Goal: Task Accomplishment & Management: Complete application form

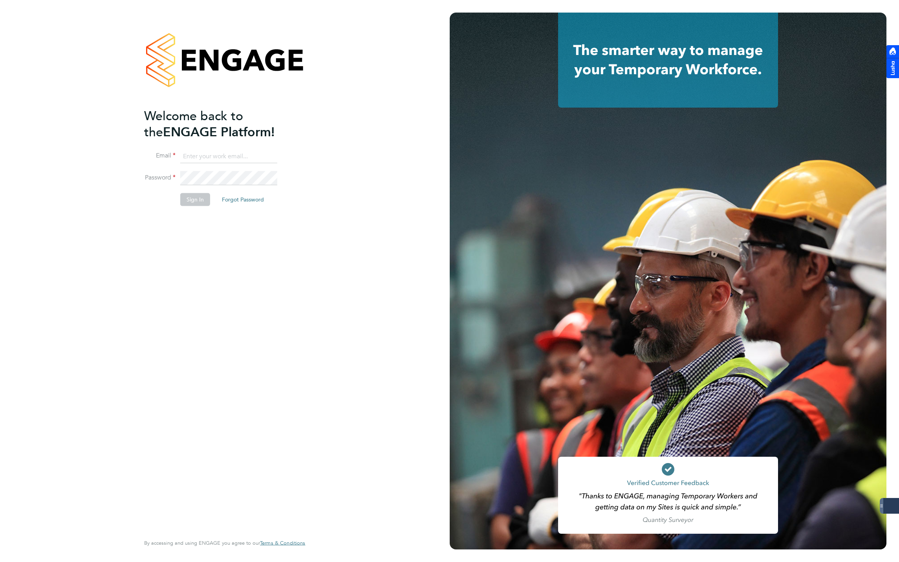
type input "jmcmurray@skilledcareers.co.uk"
click at [178, 290] on div "Welcome back to the ENGAGE Platform! Email jmcmurray@skilledcareers.co.uk Passw…" at bounding box center [220, 320] width 153 height 425
click at [194, 196] on button "Sign In" at bounding box center [195, 199] width 30 height 13
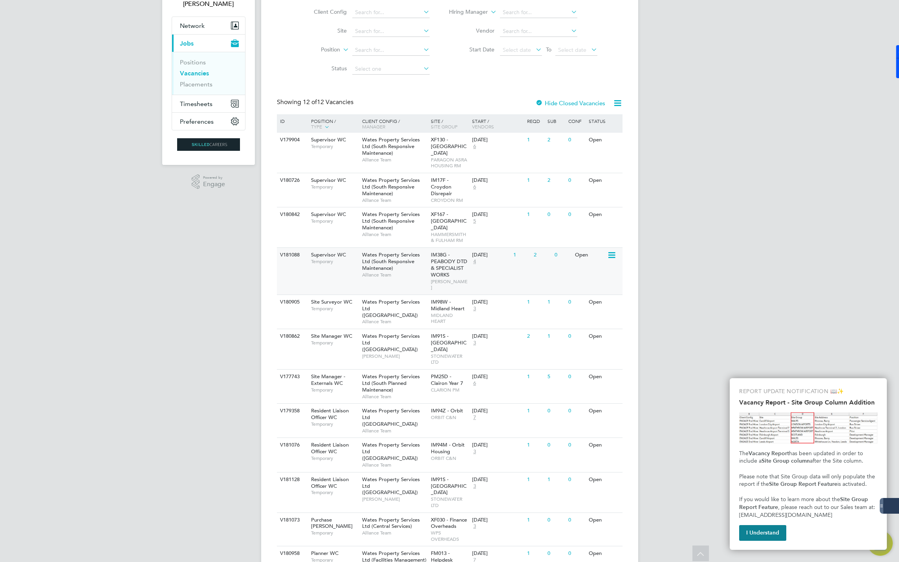
scroll to position [76, 0]
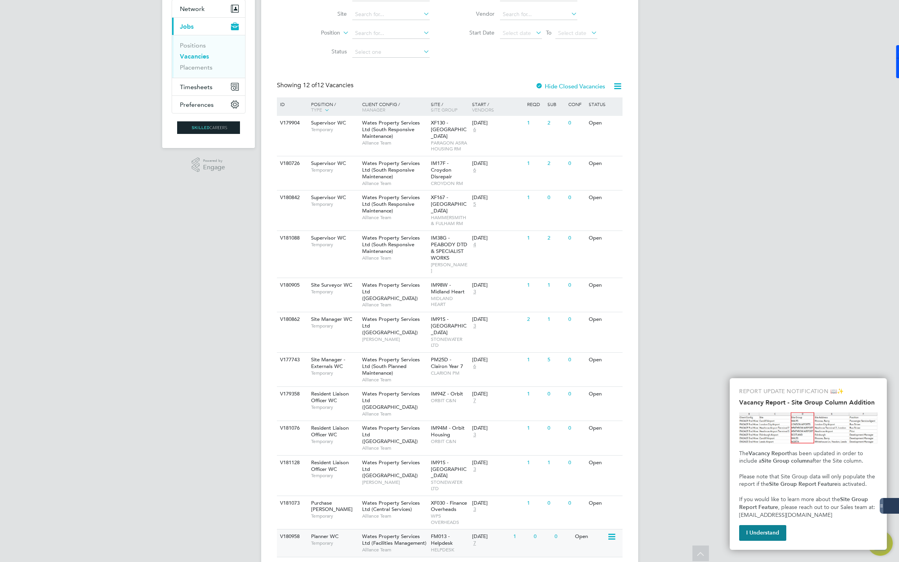
click at [436, 533] on span "FM013 - Helpdesk" at bounding box center [442, 539] width 22 height 13
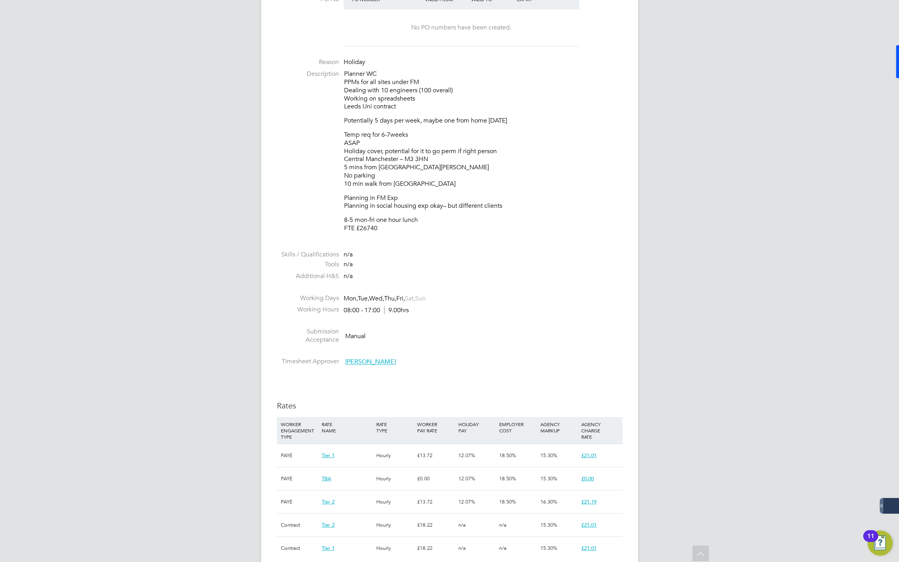
scroll to position [119, 0]
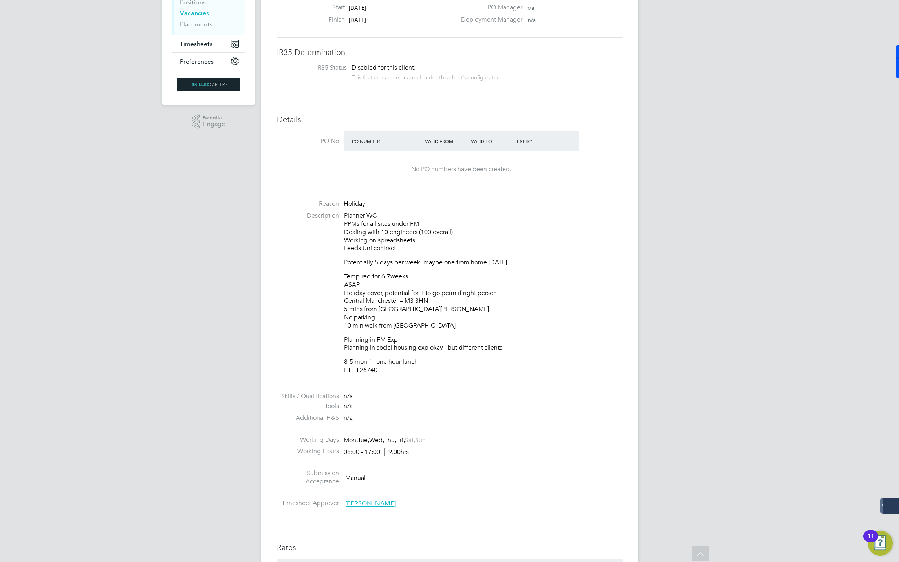
drag, startPoint x: 377, startPoint y: 373, endPoint x: 337, endPoint y: 216, distance: 162.1
click at [337, 216] on li "Description Planner WC PPMs for all sites under FM Dealing with 10 engineers (1…" at bounding box center [450, 297] width 346 height 170
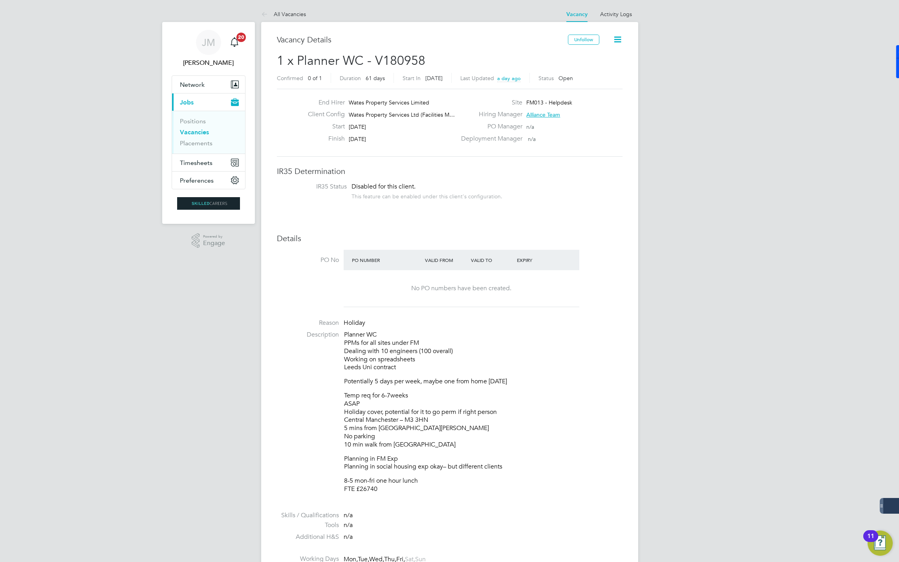
click at [497, 376] on div "Planner WC PPMs for all sites under FM Dealing with 10 engineers (100 overall) …" at bounding box center [483, 412] width 278 height 163
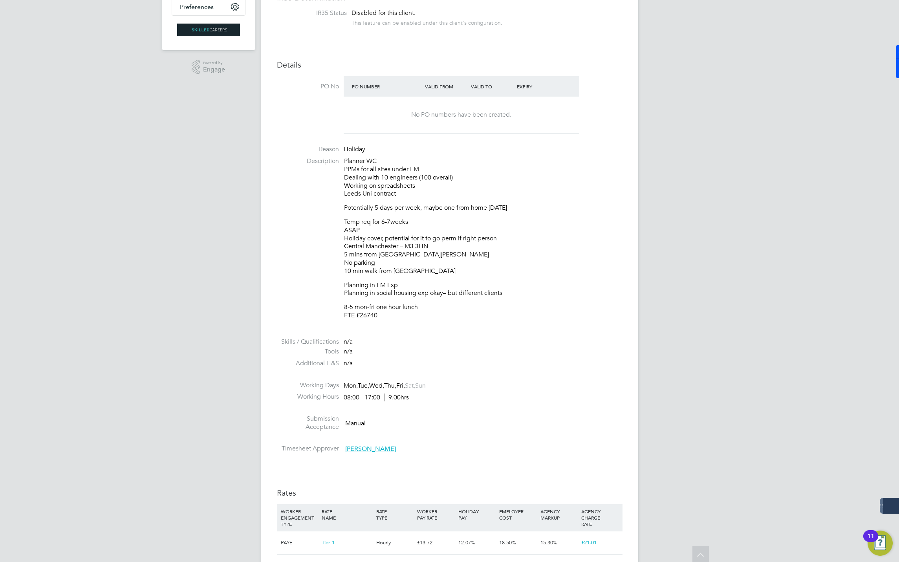
scroll to position [177, 0]
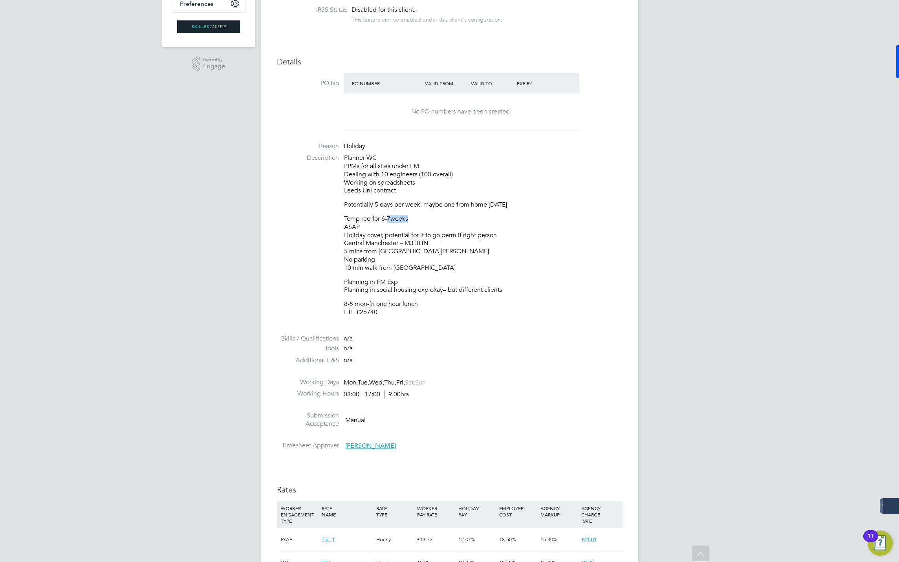
drag, startPoint x: 388, startPoint y: 218, endPoint x: 412, endPoint y: 218, distance: 24.7
click at [412, 218] on p "Temp req for 6-7weeks ASAP Holiday cover, potential for it to go perm if right …" at bounding box center [483, 243] width 278 height 57
drag, startPoint x: 412, startPoint y: 218, endPoint x: 348, endPoint y: 204, distance: 66.3
click at [348, 204] on p "Potentially 5 days per week, maybe one from home Friday" at bounding box center [483, 205] width 278 height 8
drag, startPoint x: 498, startPoint y: 234, endPoint x: 436, endPoint y: 234, distance: 62.1
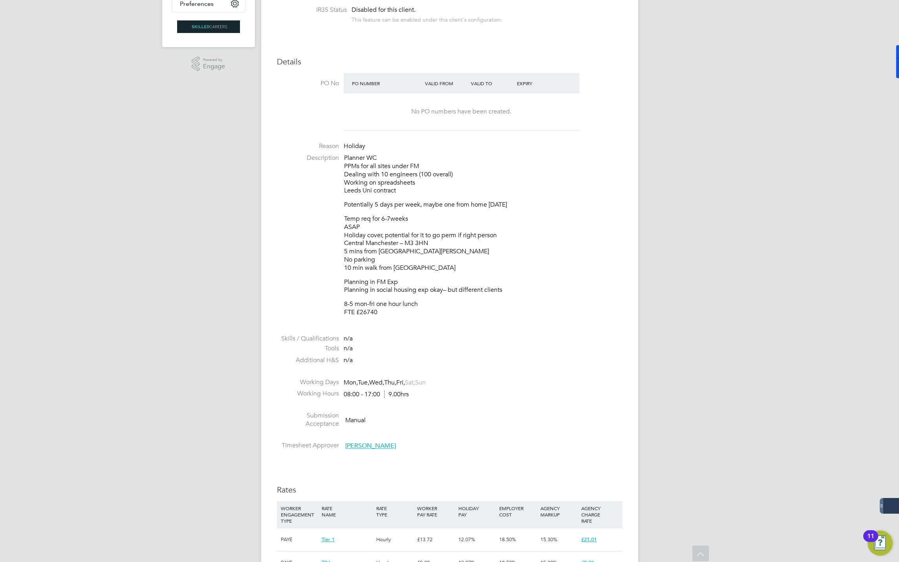
click at [436, 234] on p "Temp req for 6-7weeks ASAP Holiday cover, potential for it to go perm if right …" at bounding box center [483, 243] width 278 height 57
click at [542, 236] on p "Temp req for 6-7weeks ASAP Holiday cover, potential for it to go perm if right …" at bounding box center [483, 243] width 278 height 57
drag, startPoint x: 443, startPoint y: 237, endPoint x: 454, endPoint y: 237, distance: 10.6
click at [454, 237] on p "Temp req for 6-7weeks ASAP Holiday cover, potential for it to go perm if right …" at bounding box center [483, 243] width 278 height 57
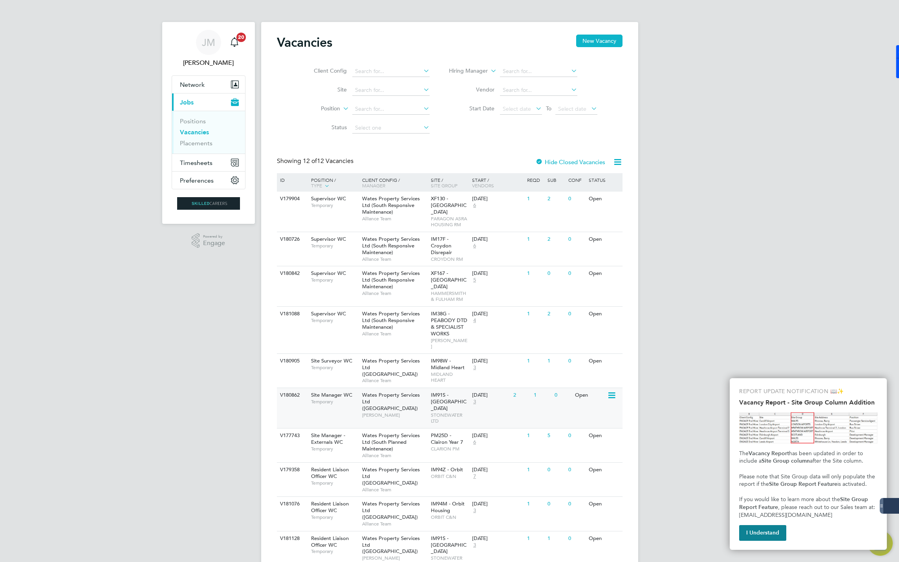
scroll to position [76, 0]
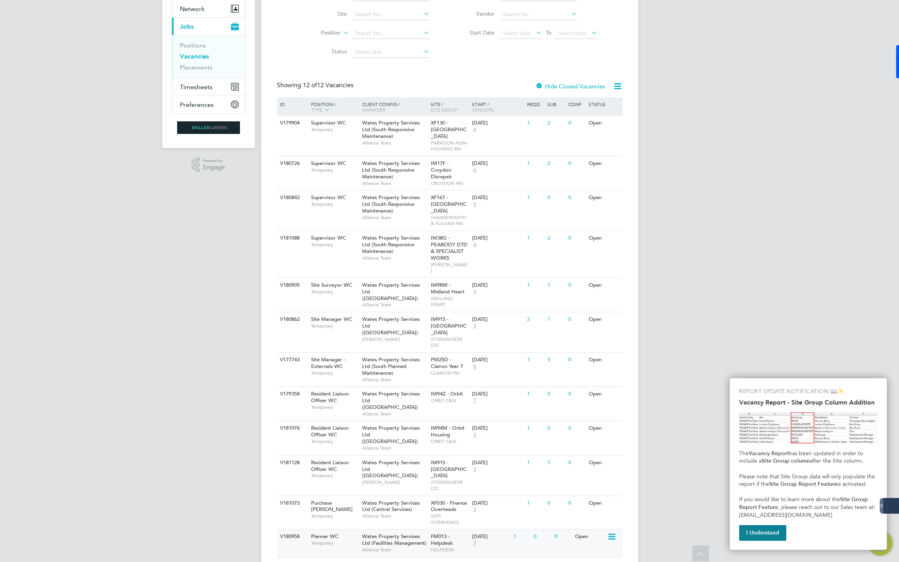
click at [367, 533] on span "Wates Property Services Ltd (Facilities Management)" at bounding box center [394, 539] width 64 height 13
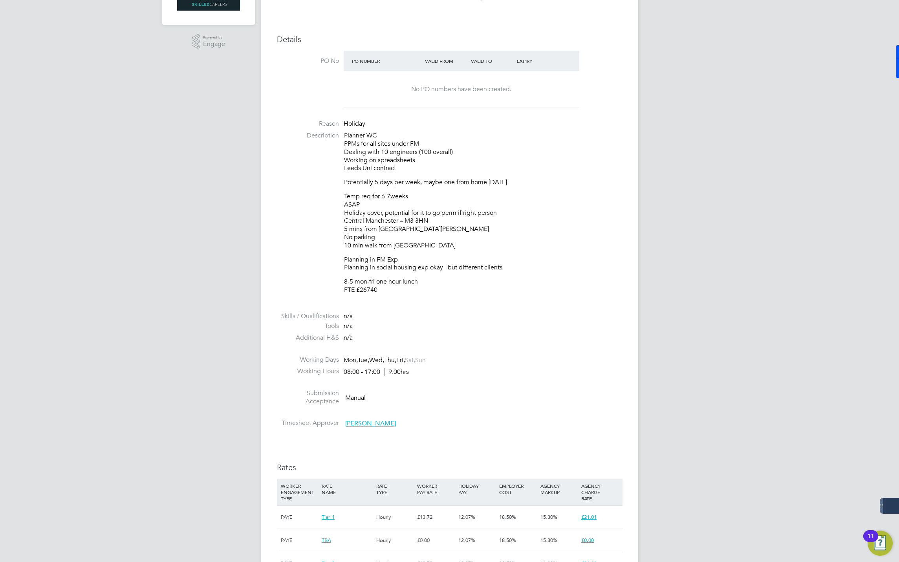
scroll to position [236, 0]
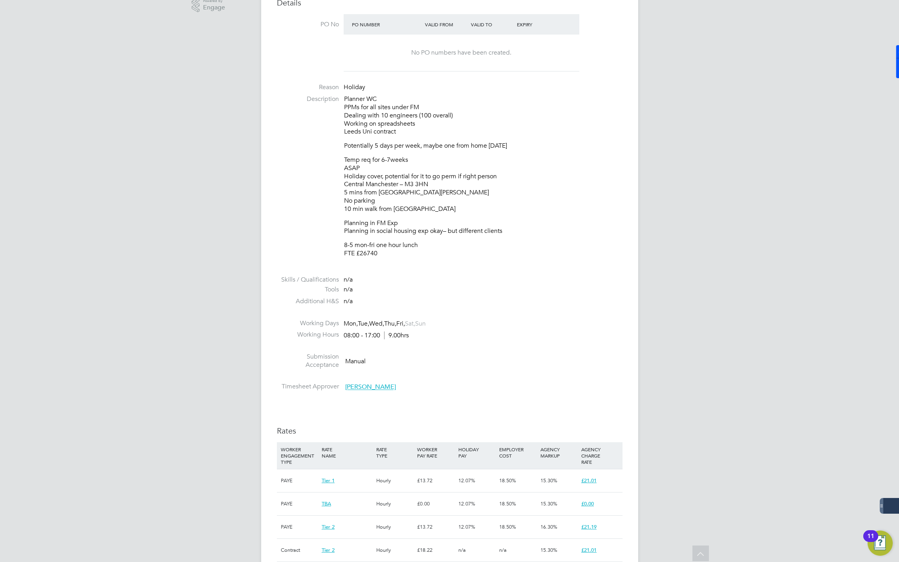
drag, startPoint x: 407, startPoint y: 184, endPoint x: 434, endPoint y: 183, distance: 27.5
click at [434, 183] on p "Temp req for 6-7weeks ASAP Holiday cover, potential for it to go perm if right …" at bounding box center [483, 184] width 278 height 57
copy p "M3 3HN"
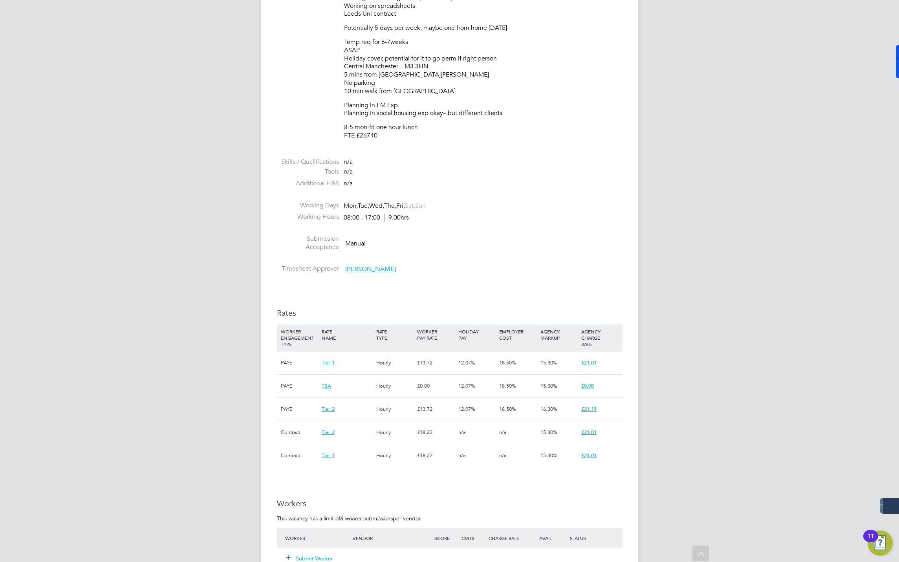
scroll to position [530, 0]
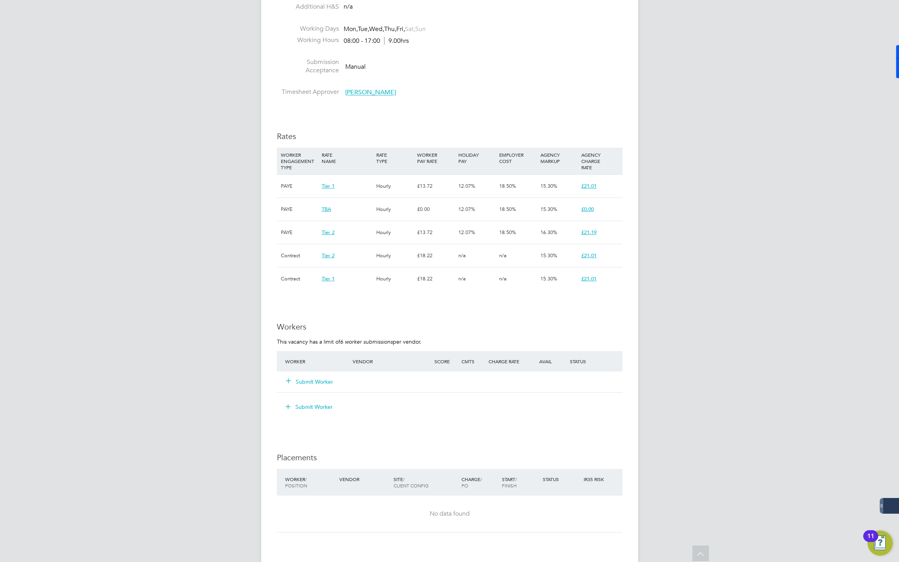
click at [313, 383] on button "Submit Worker" at bounding box center [309, 382] width 47 height 8
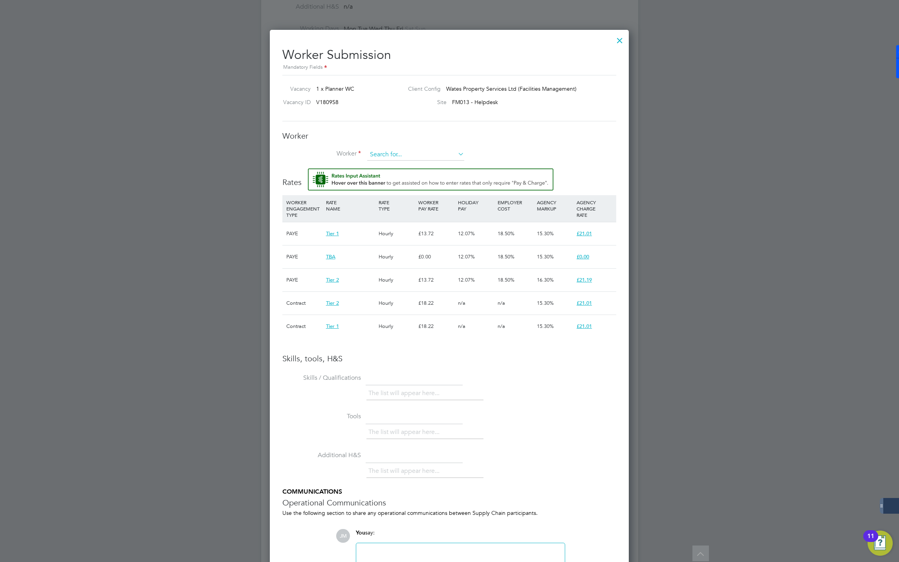
click at [386, 156] on input at bounding box center [415, 155] width 97 height 12
type input "Imogen Edwards"
click at [389, 179] on li "+ Add new" at bounding box center [416, 176] width 98 height 11
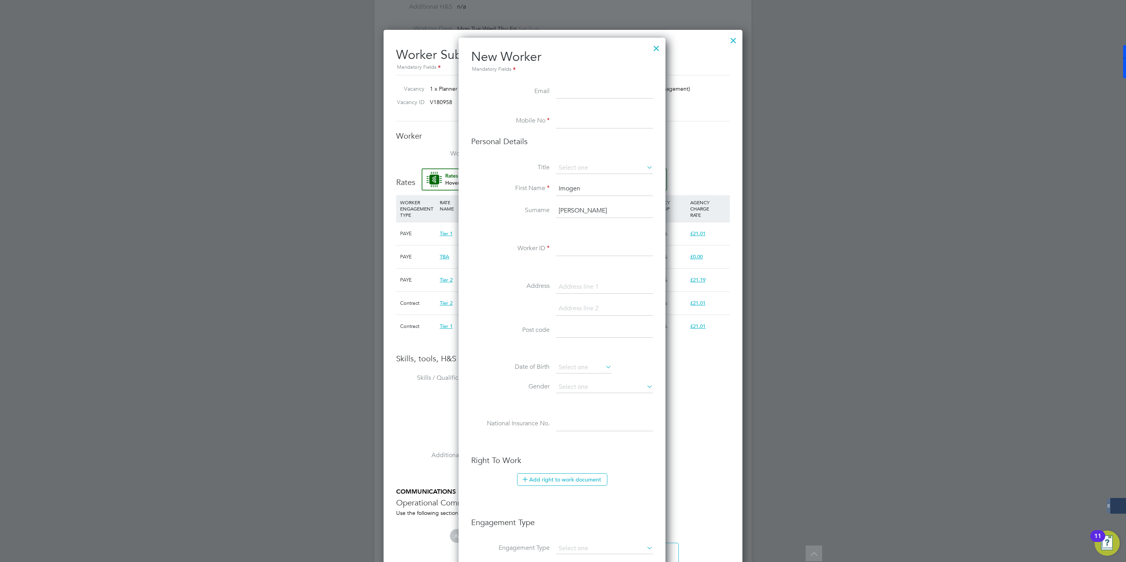
click at [562, 121] on input at bounding box center [604, 121] width 97 height 14
paste input "+44 7788 837885"
drag, startPoint x: 573, startPoint y: 118, endPoint x: 555, endPoint y: 118, distance: 17.7
click at [555, 118] on li "Mobile No +44 7788 837885" at bounding box center [562, 125] width 182 height 22
type input "07788 837885"
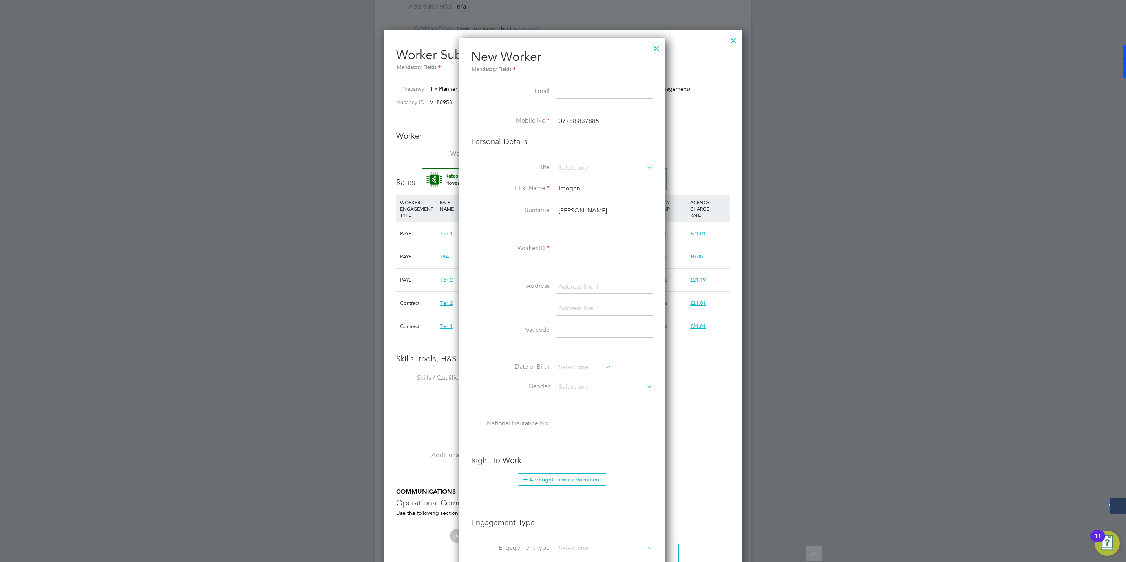
click at [567, 91] on input at bounding box center [604, 92] width 97 height 14
paste input "imogenedwards333@outlook.com"
type input "imogenedwards333@outlook.com"
type input "33 Finsbury Road"
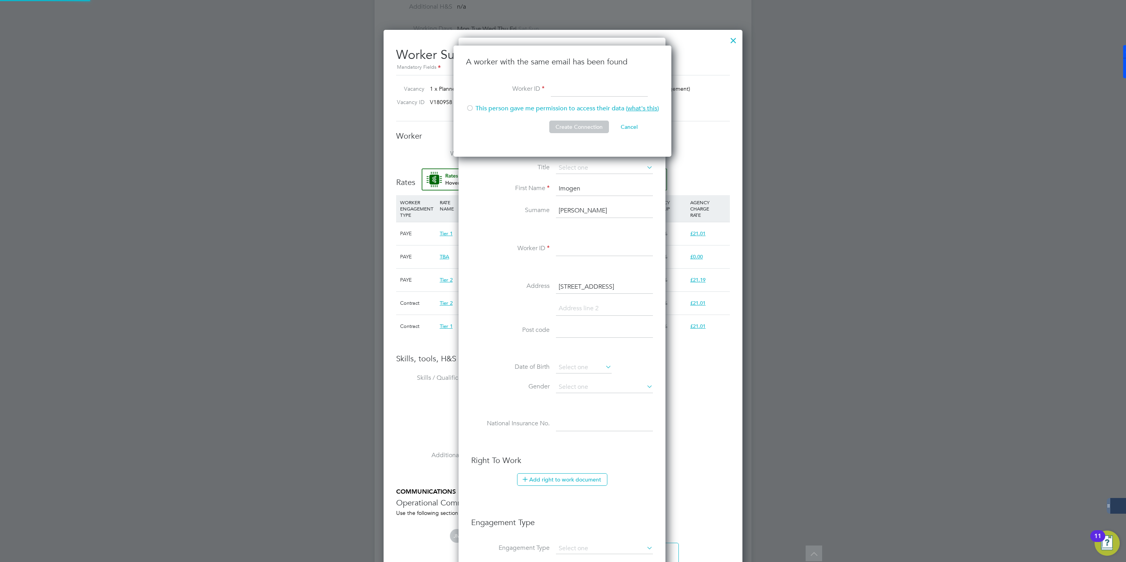
type input "imogenedwards333@outlook.com"
click at [471, 108] on div at bounding box center [470, 109] width 8 height 8
click at [579, 88] on input at bounding box center [599, 89] width 97 height 14
paste input "507759"
type input "507759"
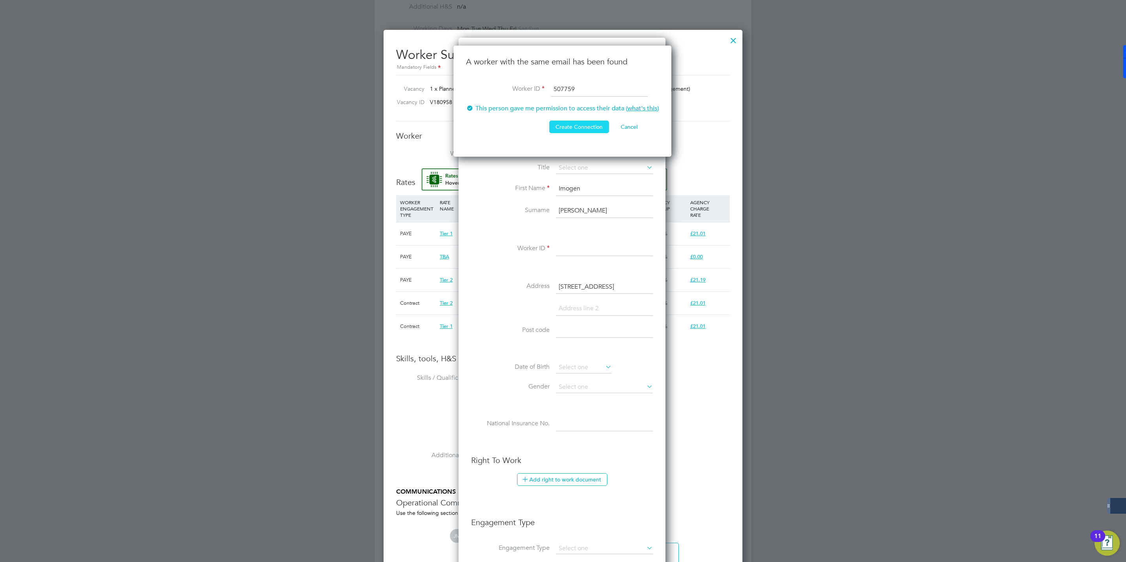
click at [578, 127] on button "Create Connection" at bounding box center [579, 127] width 60 height 13
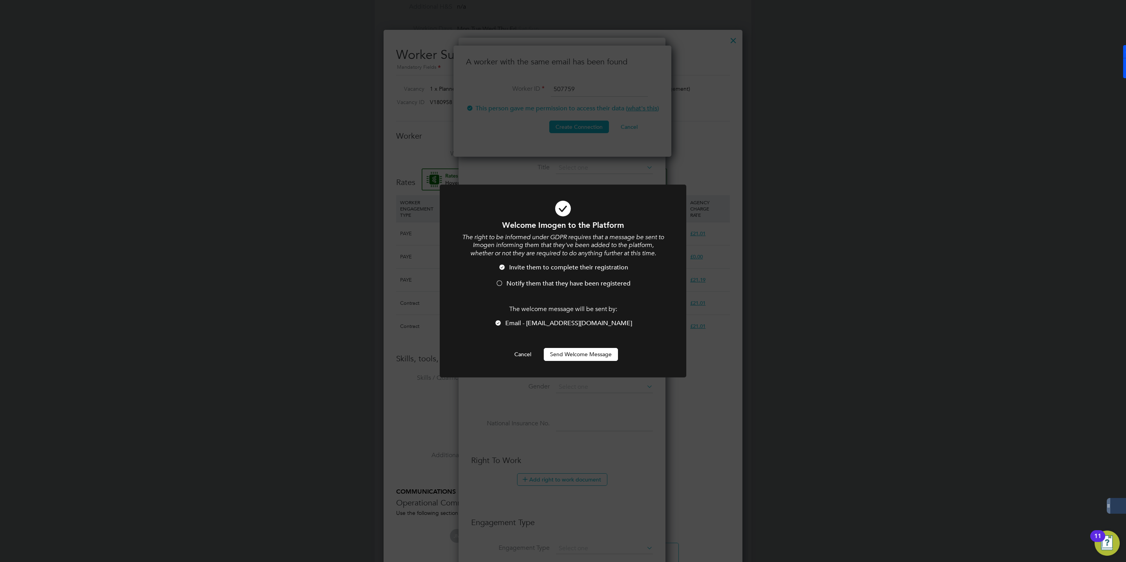
click at [500, 282] on div at bounding box center [500, 284] width 8 height 8
click at [591, 352] on button "Send Welcome Message" at bounding box center [581, 354] width 74 height 13
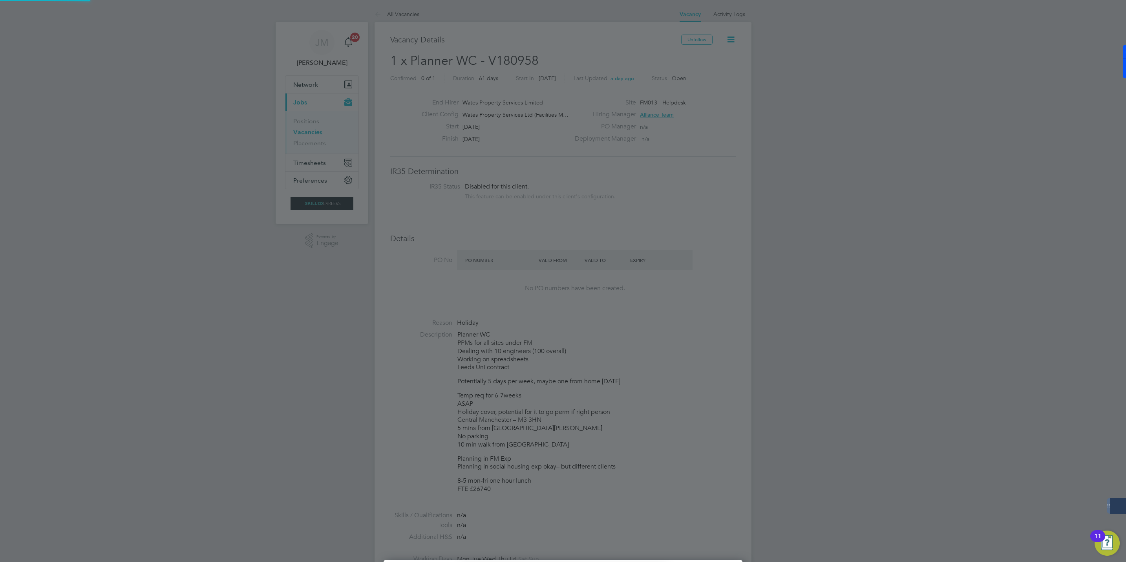
scroll to position [530, 0]
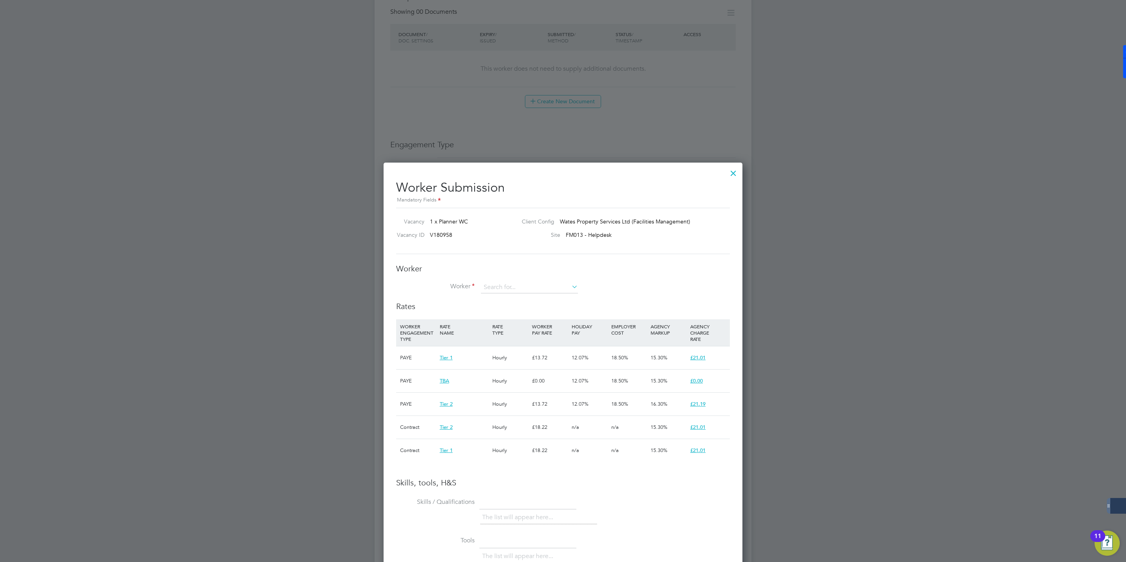
scroll to position [354, 0]
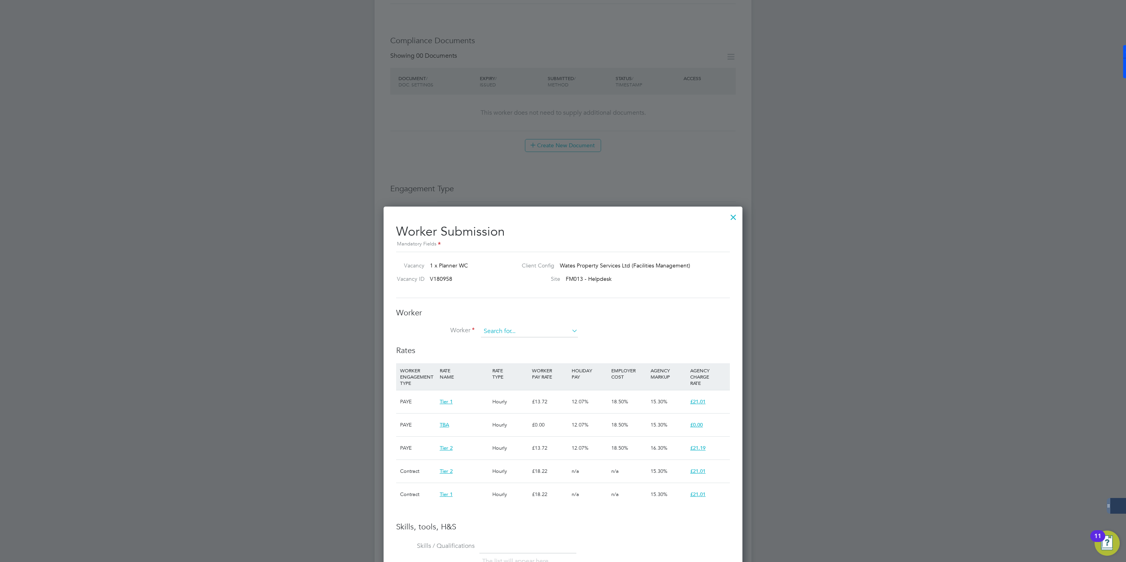
click at [504, 331] on input at bounding box center [529, 332] width 97 height 12
click at [521, 340] on li "Imog en Edwards (507759)" at bounding box center [530, 343] width 98 height 11
type input "Imogen Edwards (507759)"
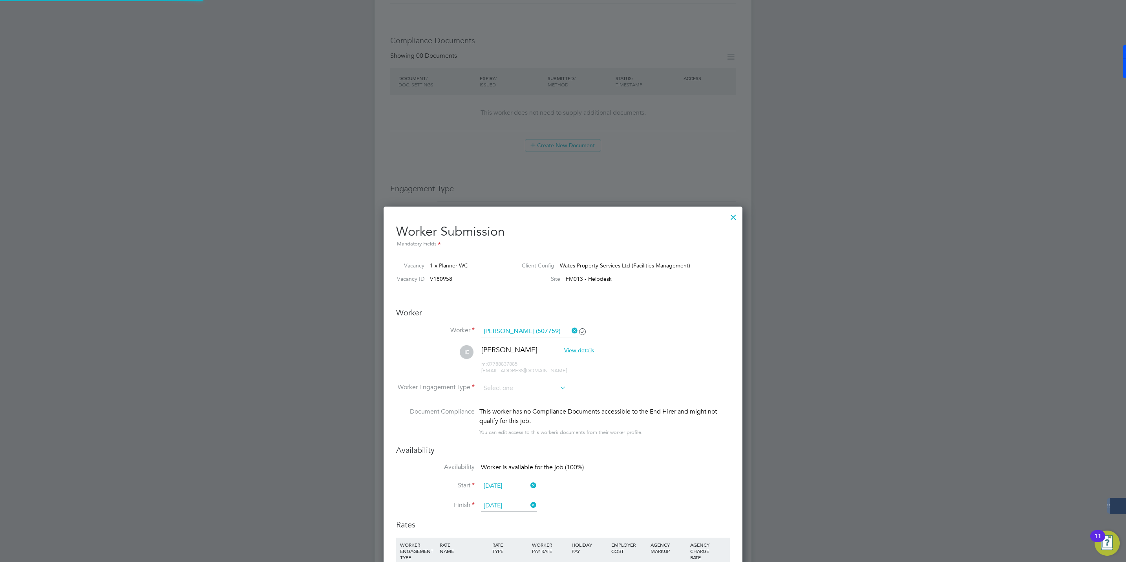
scroll to position [766, 359]
click at [509, 391] on input at bounding box center [523, 389] width 85 height 12
click at [495, 407] on li "PAYE" at bounding box center [524, 410] width 86 height 10
type input "PAYE"
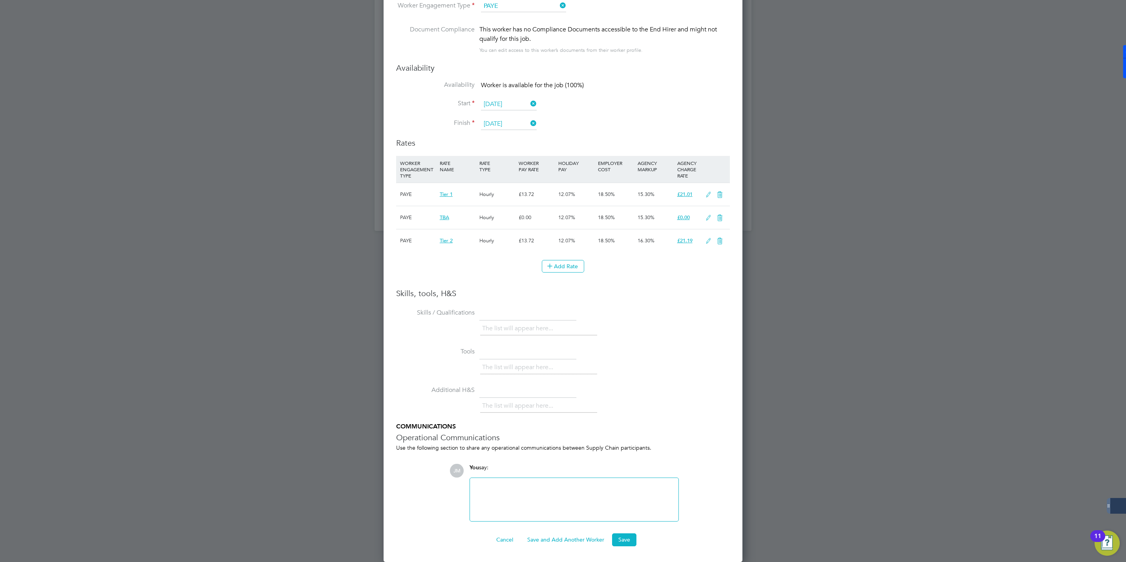
scroll to position [738, 0]
click at [709, 192] on icon at bounding box center [709, 195] width 10 height 6
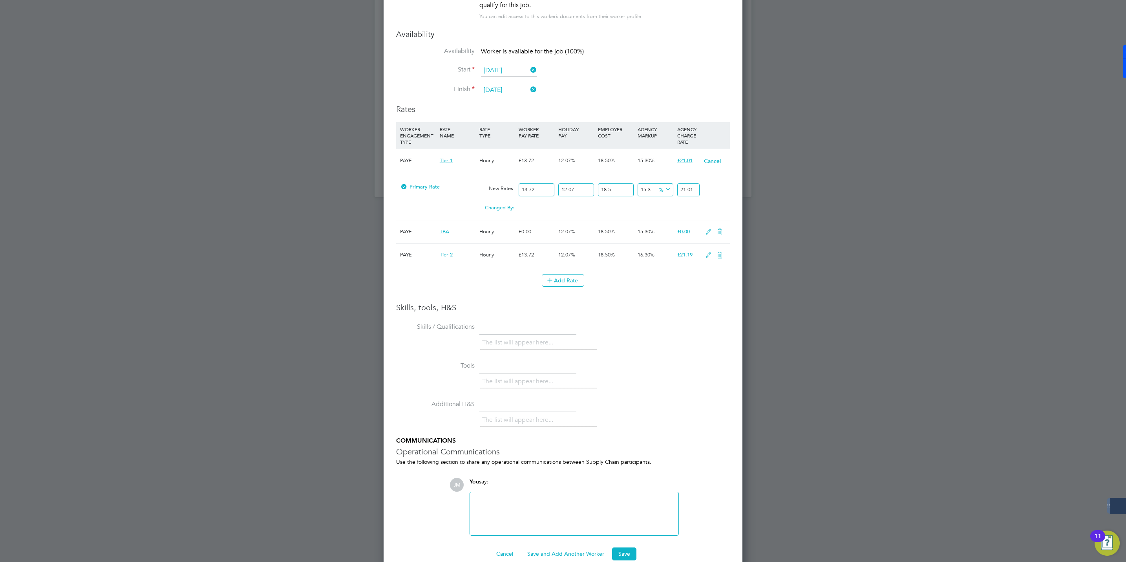
scroll to position [786, 0]
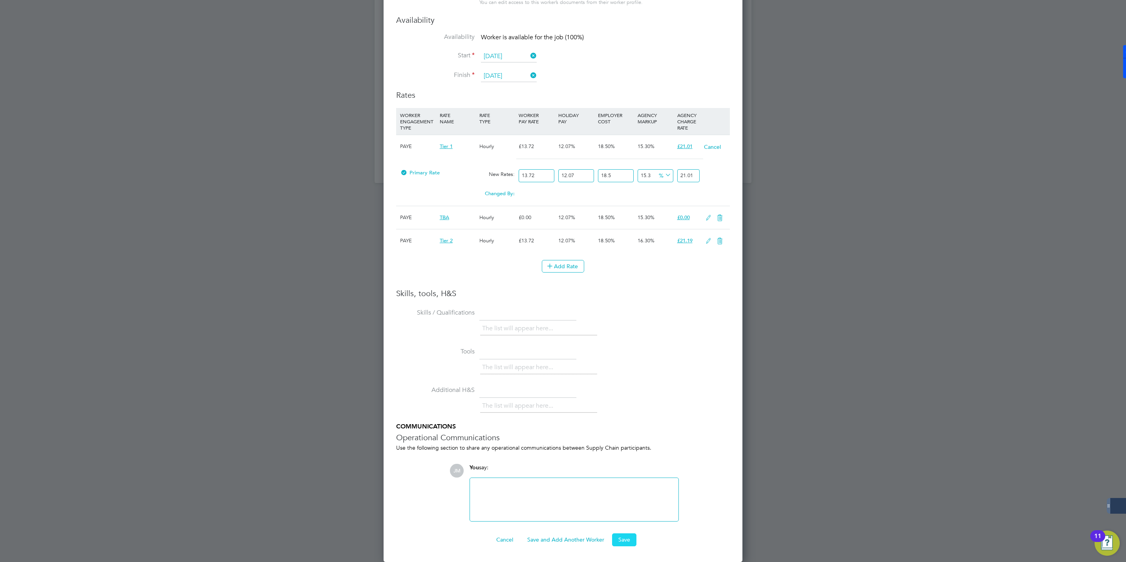
click at [625, 540] on button "Save" at bounding box center [624, 539] width 24 height 13
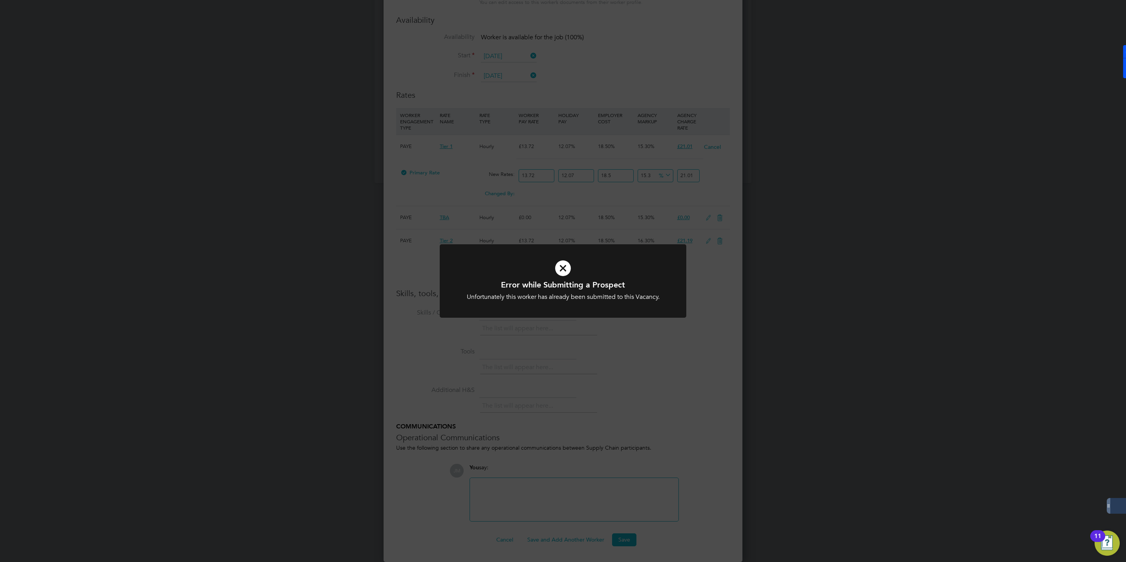
click at [644, 381] on div "Error while Submitting a Prospect Unfortunately this worker has already been su…" at bounding box center [563, 281] width 1126 height 562
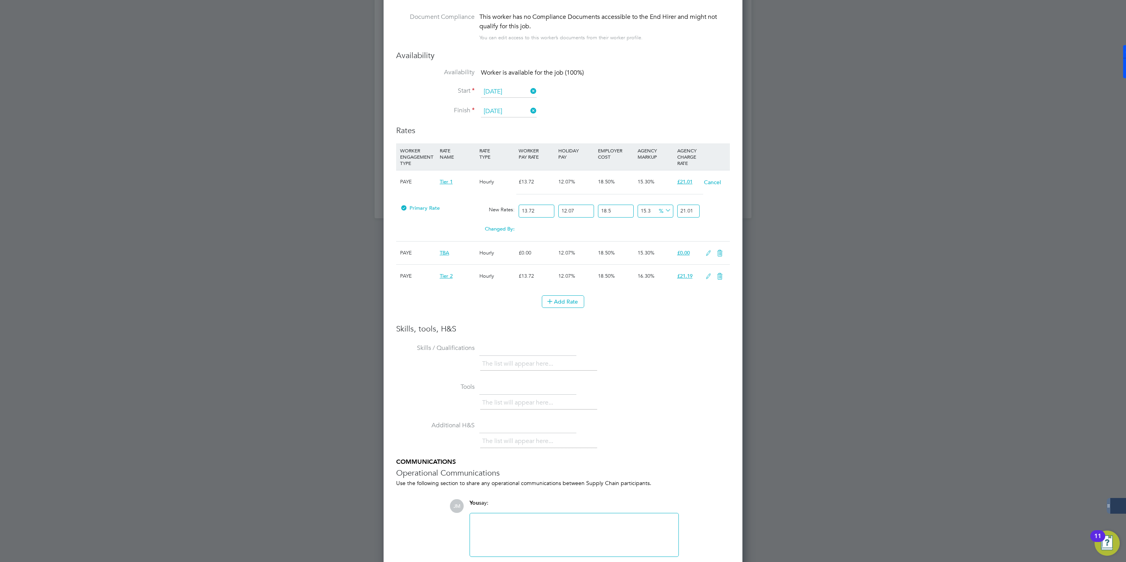
scroll to position [727, 0]
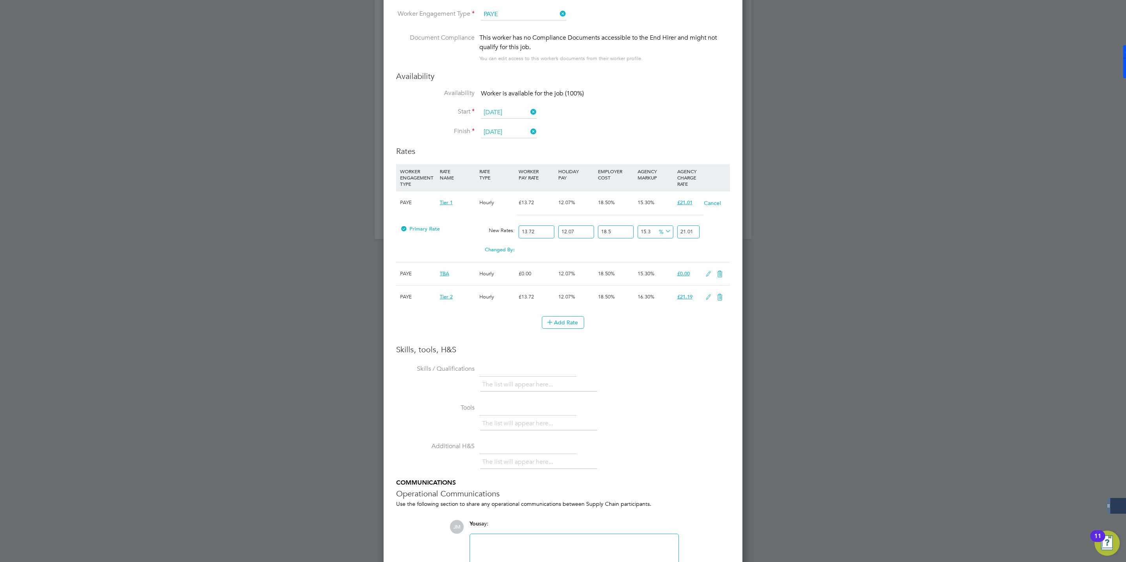
click at [683, 429] on div "The list will appear here..." at bounding box center [605, 425] width 250 height 16
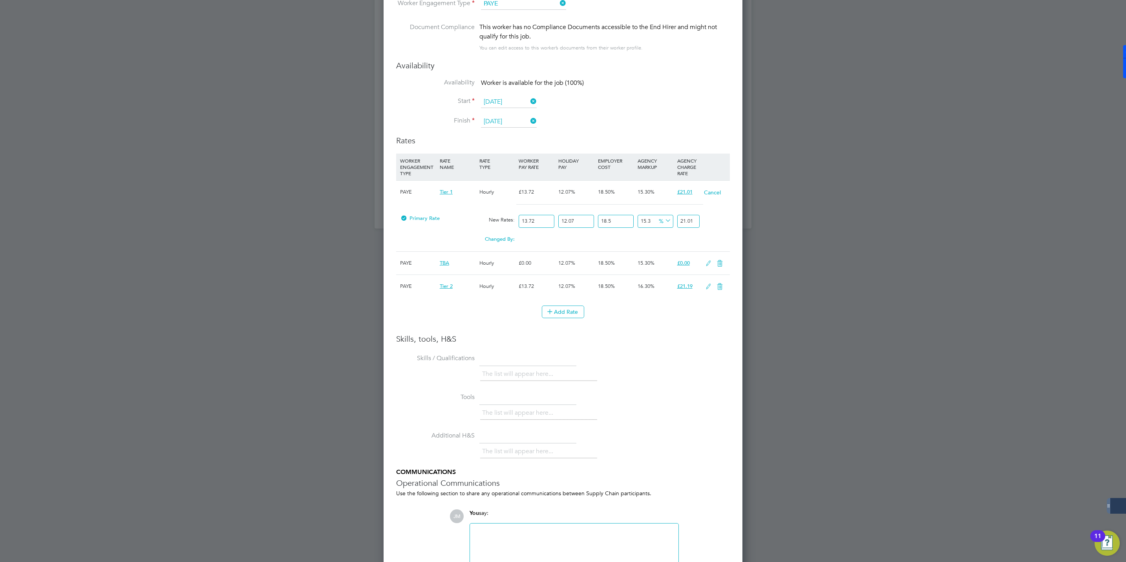
scroll to position [492, 0]
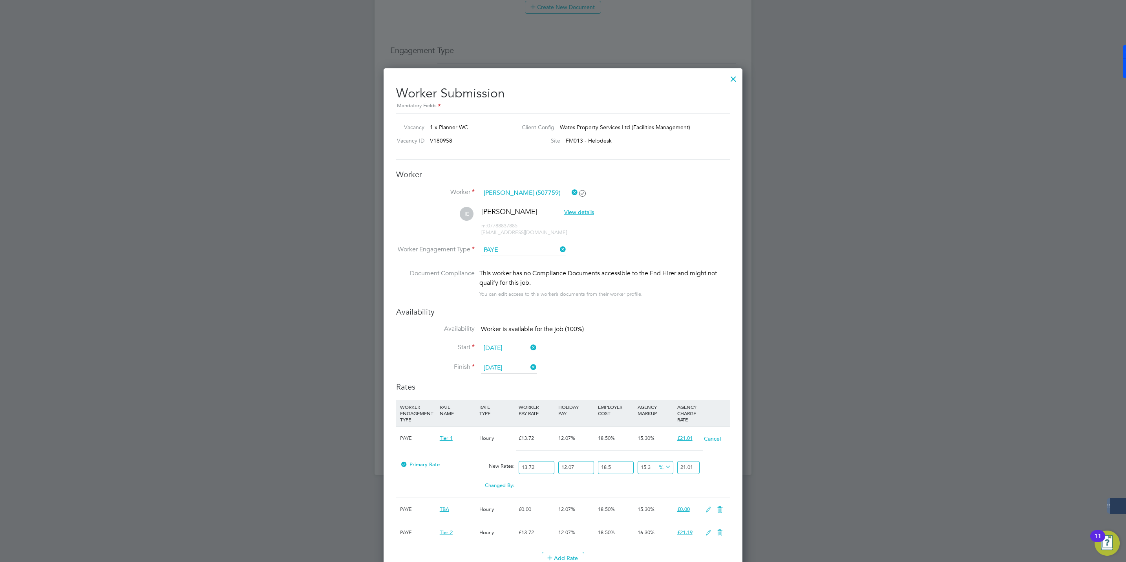
click at [690, 346] on li "Start 29 Sep 2025" at bounding box center [563, 353] width 334 height 20
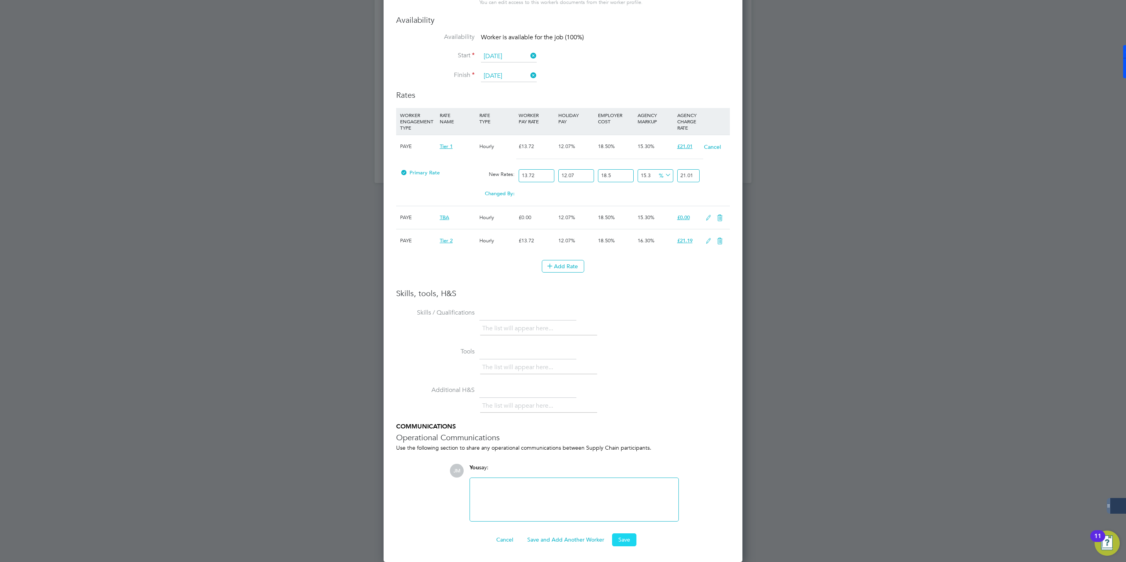
click at [626, 541] on button "Save" at bounding box center [624, 539] width 24 height 13
drag, startPoint x: 609, startPoint y: 335, endPoint x: 685, endPoint y: 328, distance: 75.8
click at [609, 334] on div "The list will appear here..." at bounding box center [605, 330] width 250 height 16
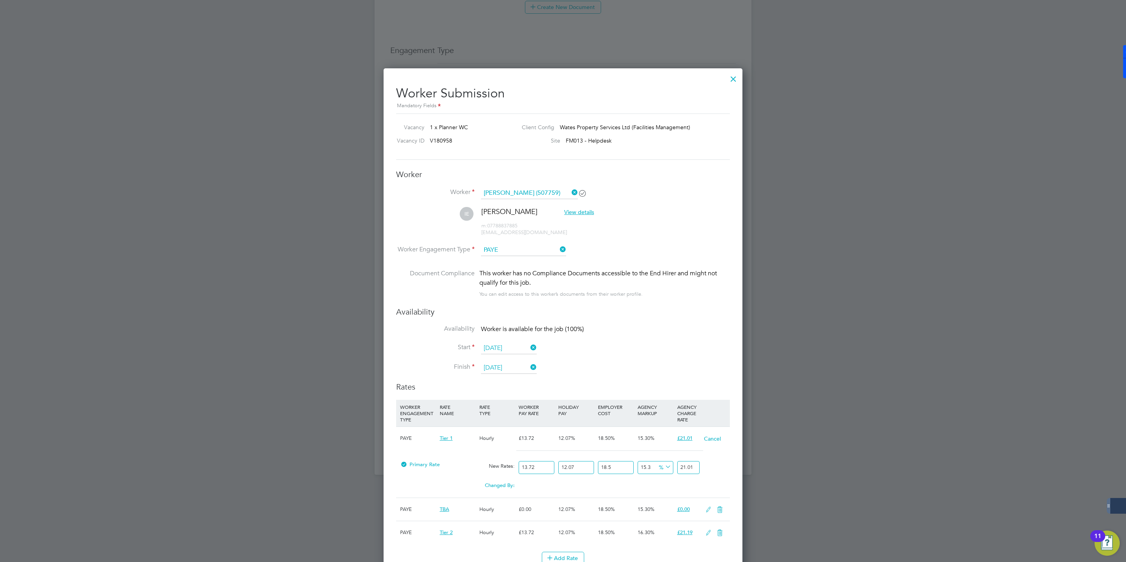
click at [570, 191] on icon at bounding box center [570, 192] width 0 height 11
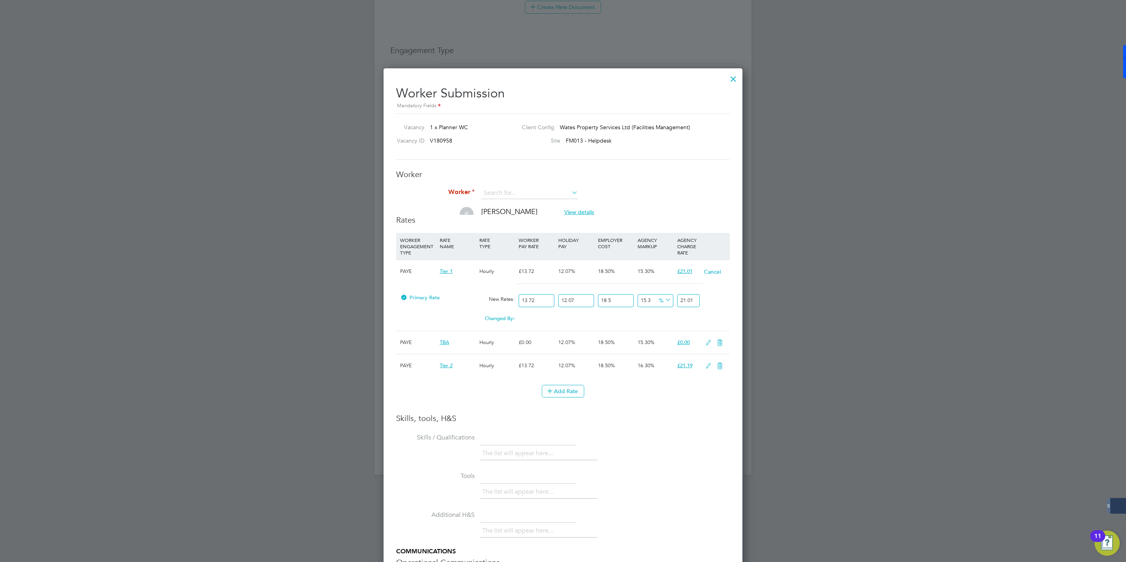
scroll to position [4, 4]
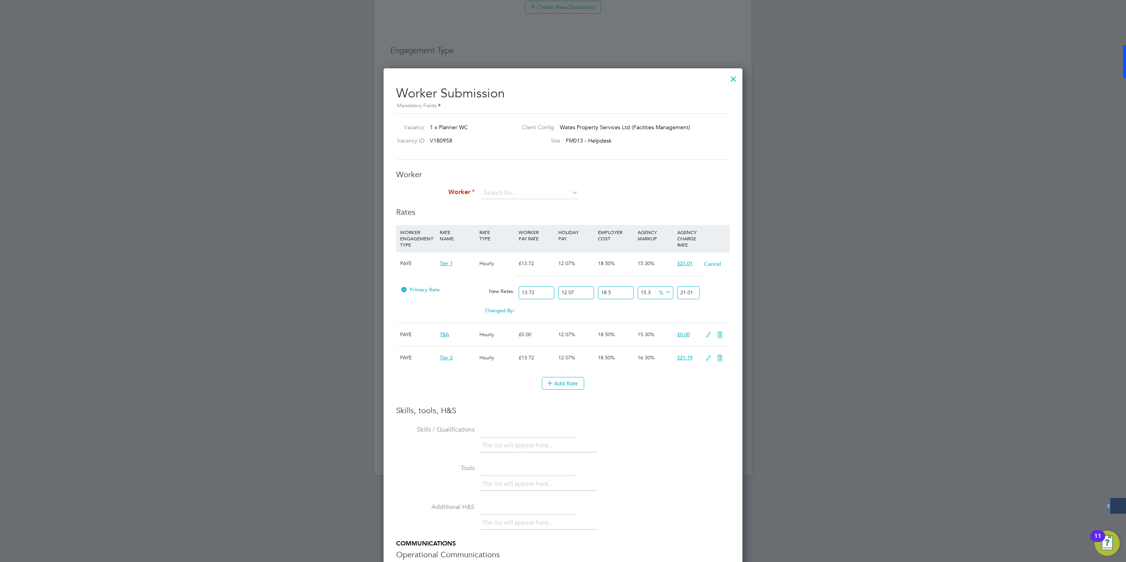
click at [405, 289] on div at bounding box center [404, 292] width 8 height 6
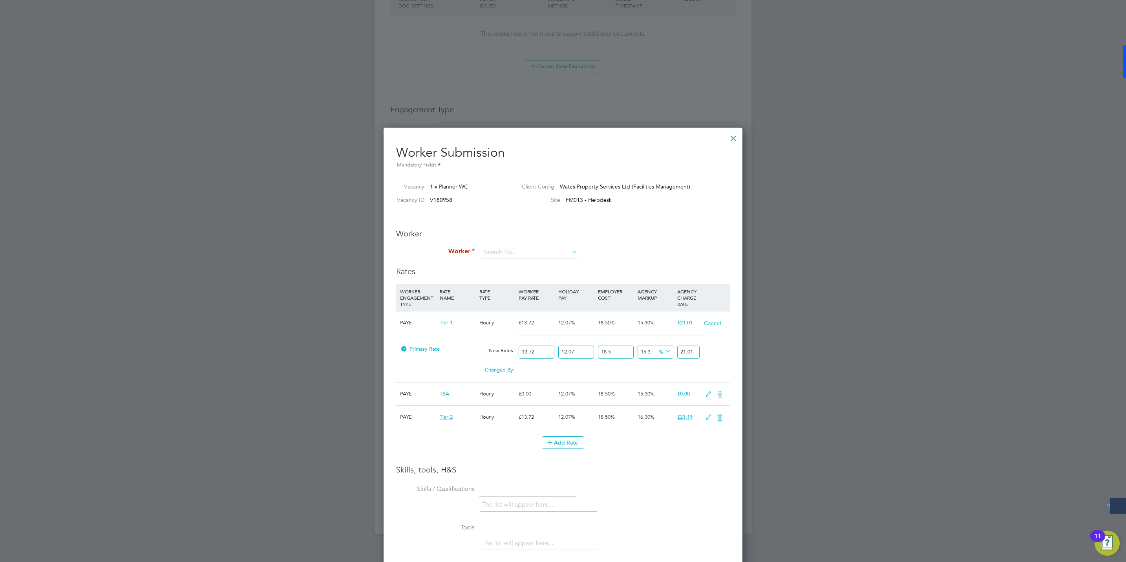
scroll to position [315, 0]
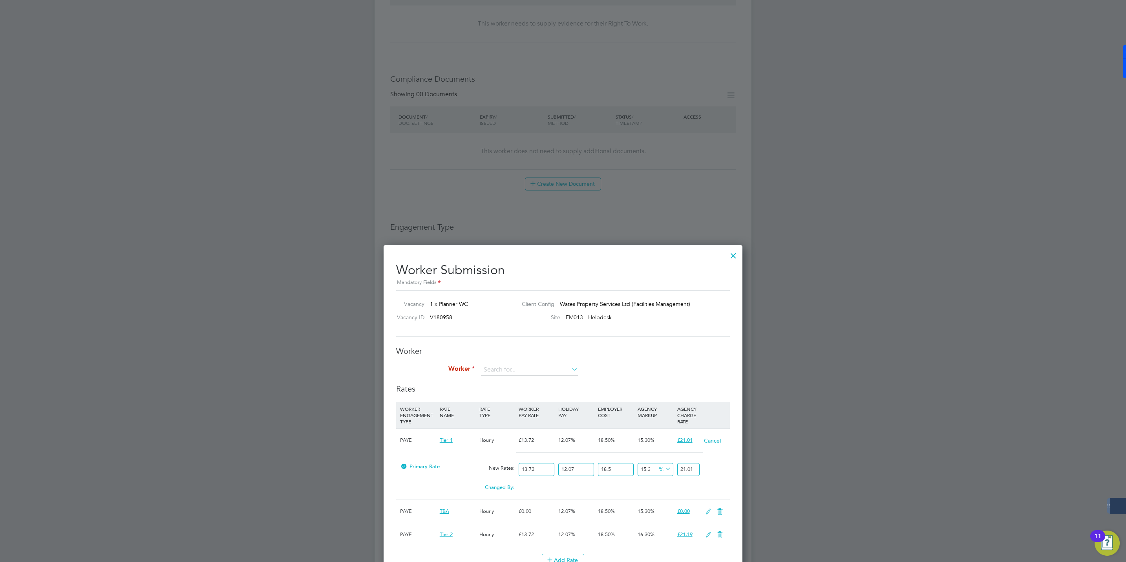
click at [731, 257] on div at bounding box center [734, 254] width 14 height 14
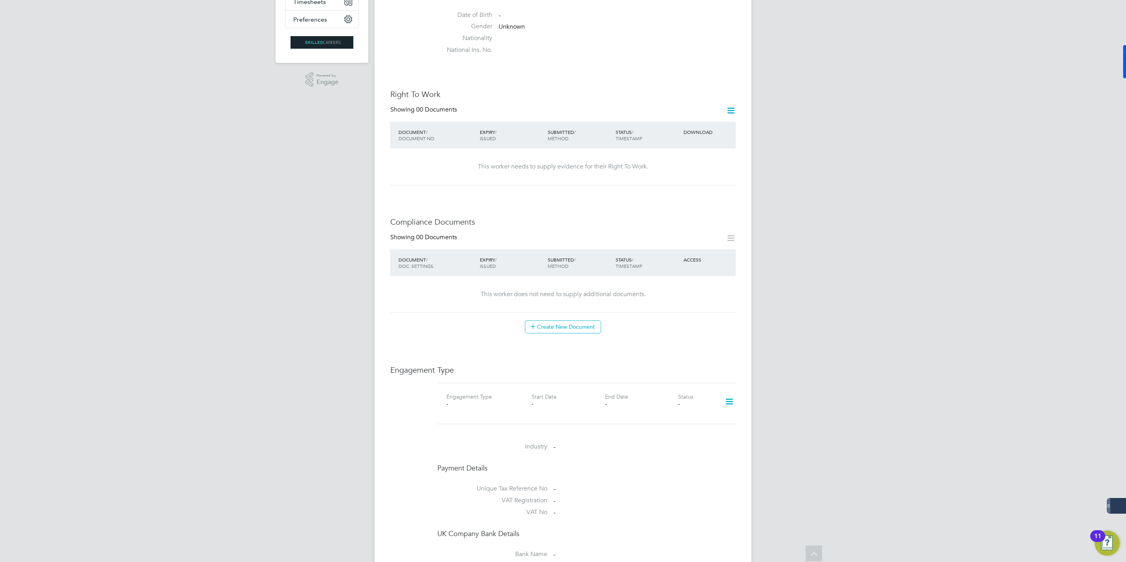
scroll to position [0, 0]
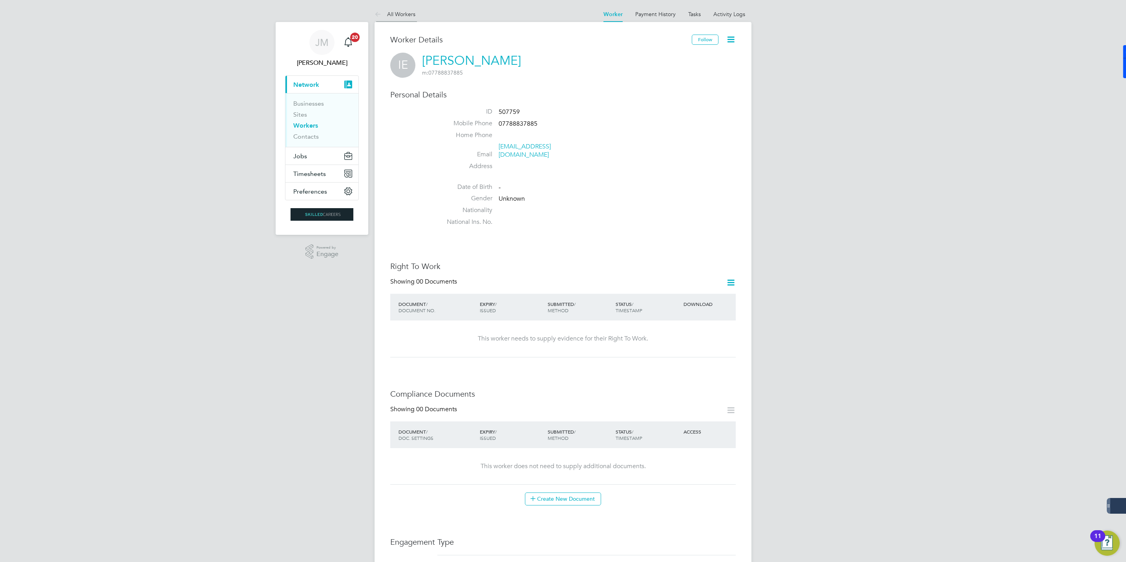
click at [403, 14] on link "All Workers" at bounding box center [395, 14] width 41 height 7
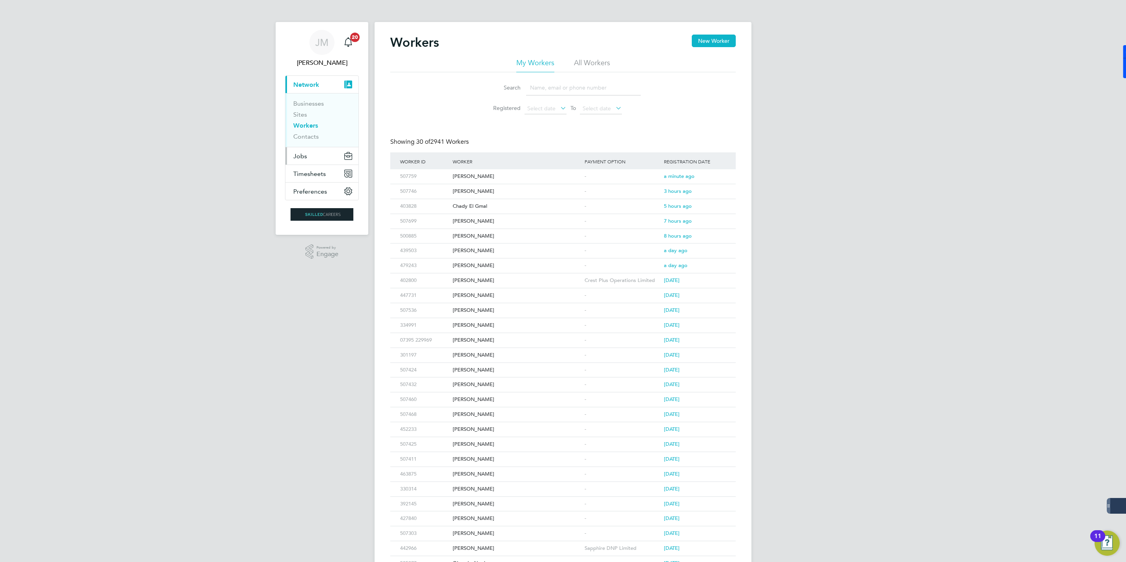
click at [309, 156] on button "Jobs" at bounding box center [322, 155] width 73 height 17
click at [311, 134] on link "Vacancies" at bounding box center [307, 131] width 28 height 7
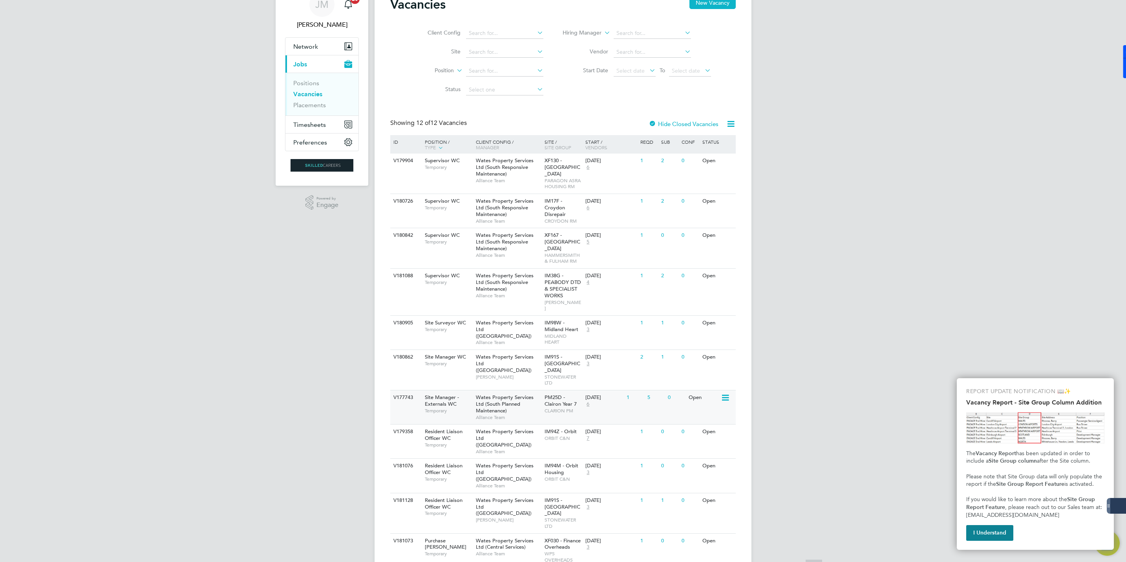
scroll to position [76, 0]
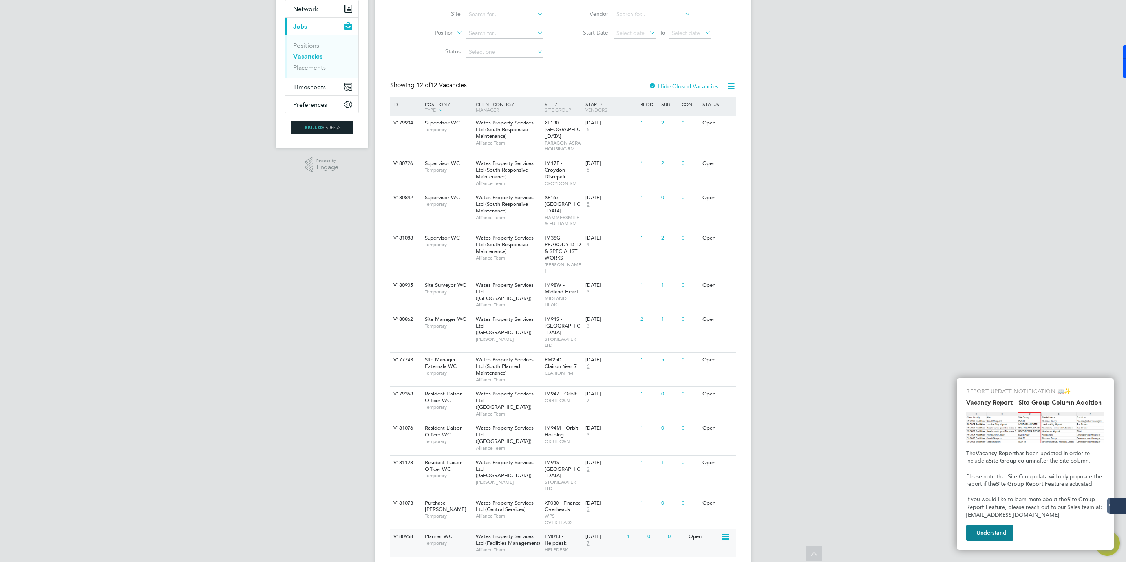
click at [493, 533] on span "Wates Property Services Ltd (Facilities Management)" at bounding box center [508, 539] width 64 height 13
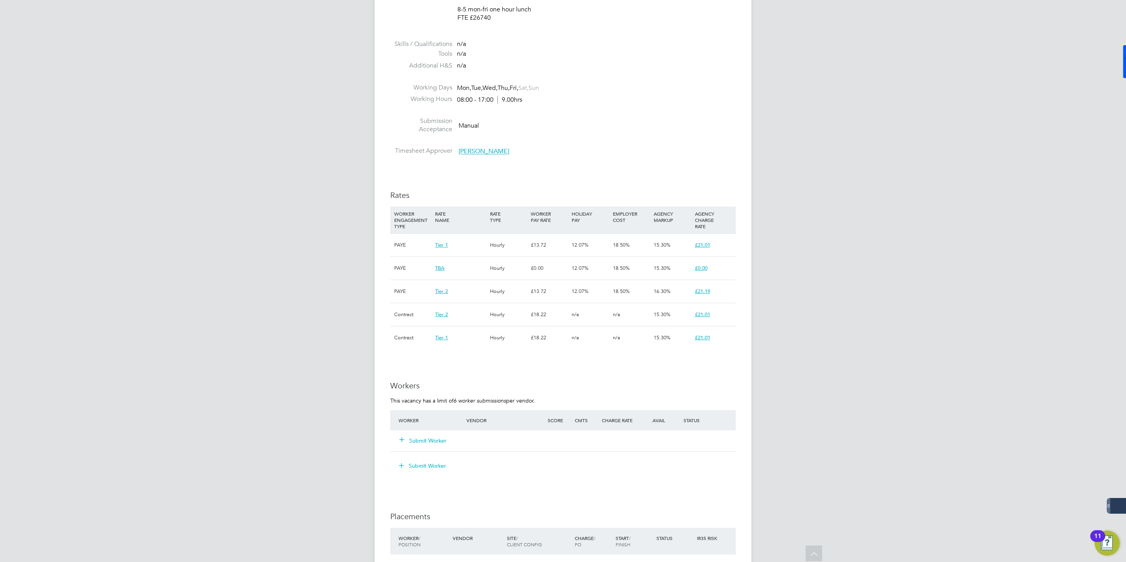
click at [430, 440] on button "Submit Worker" at bounding box center [423, 441] width 47 height 8
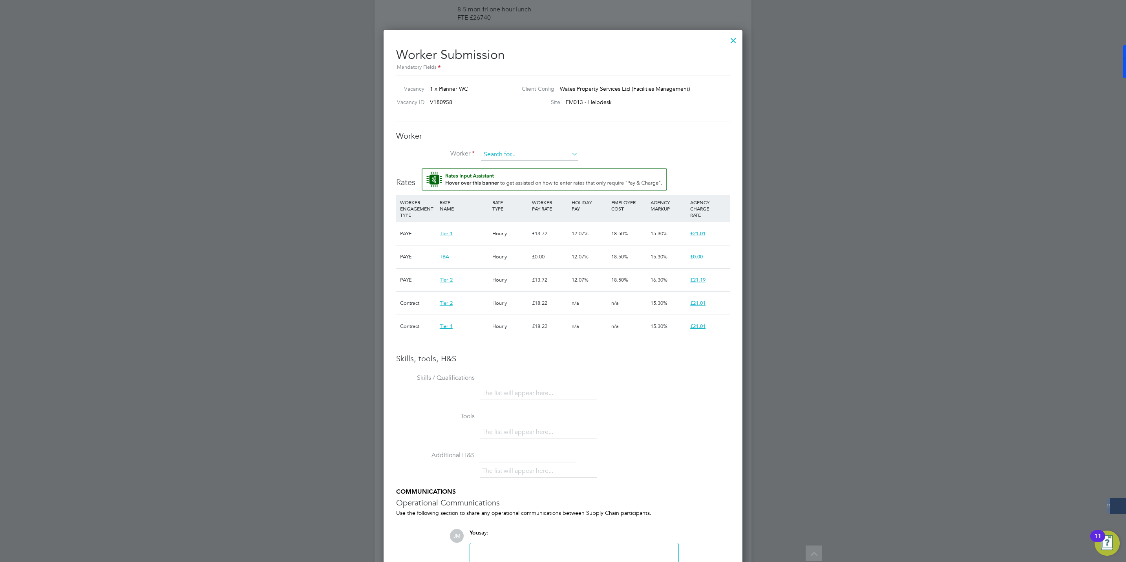
click at [507, 154] on input at bounding box center [529, 155] width 97 height 12
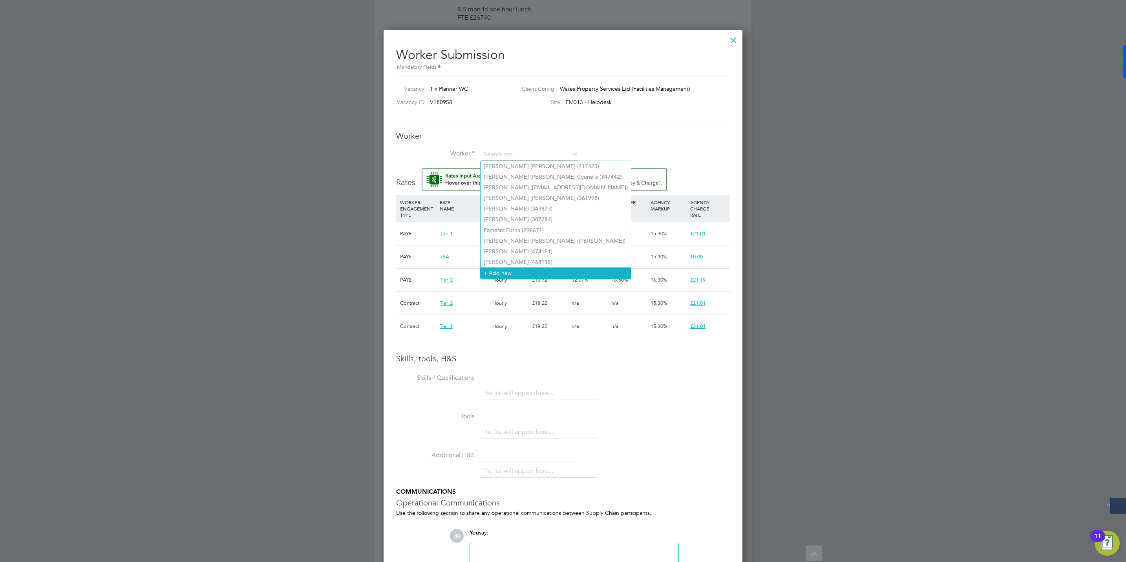
click at [500, 268] on li "+ Add new" at bounding box center [556, 272] width 150 height 11
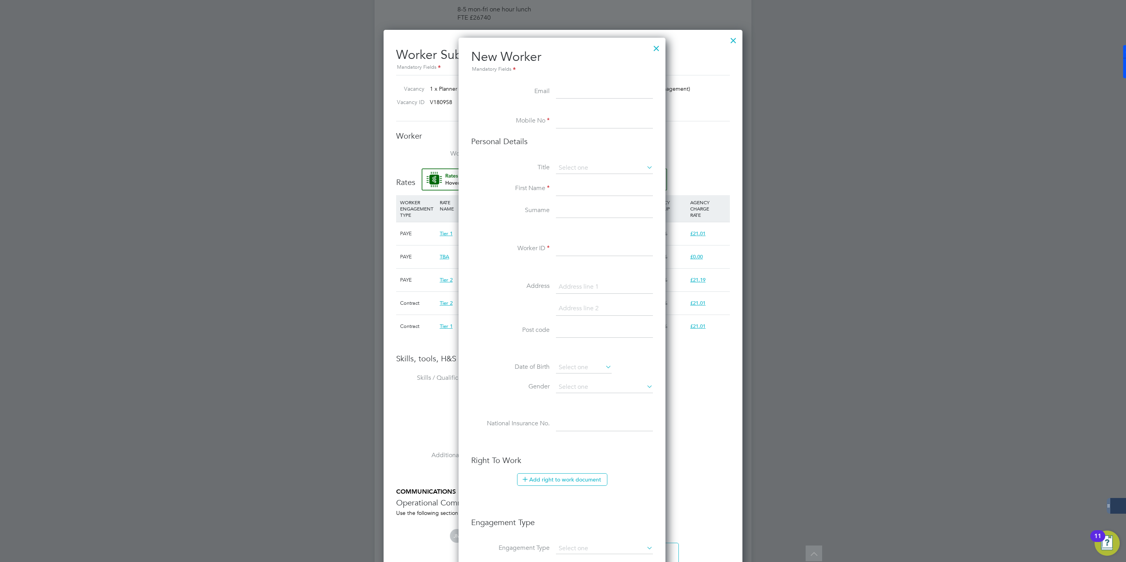
click at [568, 95] on input at bounding box center [604, 92] width 97 height 14
paste input "imogenedwards333@outlook.com"
click at [600, 93] on input "imogenedwards333@outlook.com" at bounding box center [604, 92] width 97 height 14
type input "imogenedward333@outlook.com"
click at [562, 126] on input at bounding box center [604, 121] width 97 height 14
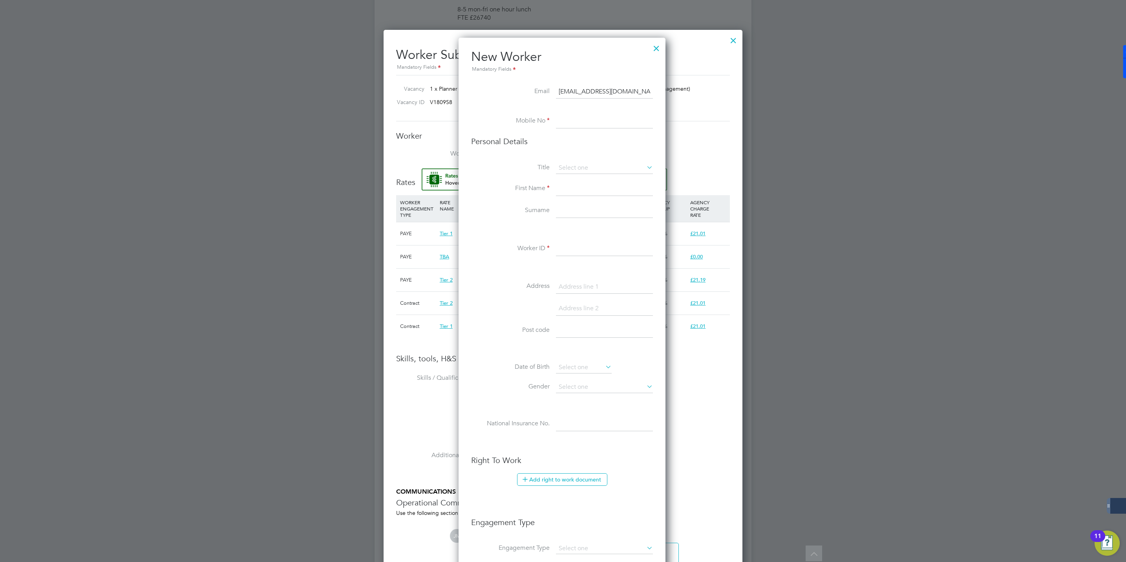
drag, startPoint x: 31, startPoint y: 172, endPoint x: 590, endPoint y: 125, distance: 561.7
click at [582, 116] on input at bounding box center [604, 121] width 97 height 14
paste input "+44 7788 837885"
click at [572, 119] on input "+44 7788 837885" at bounding box center [604, 121] width 97 height 14
type input "07788 837885"
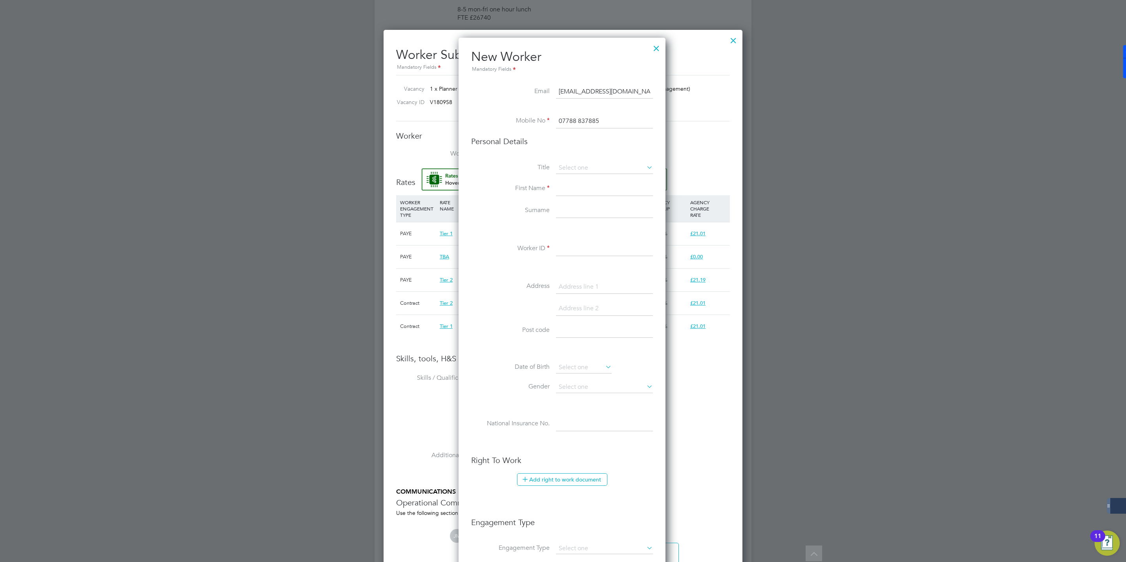
click at [568, 189] on input at bounding box center [604, 189] width 97 height 14
type input "Imogen"
type input "Edwards"
type input "507759"
type input "33 Finsbury Road"
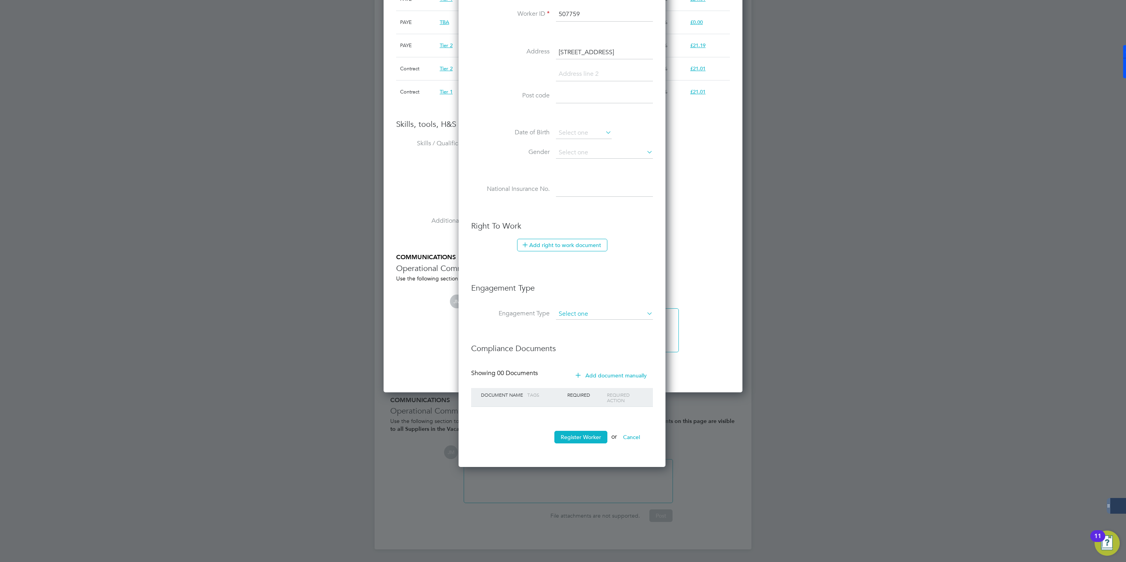
click at [587, 310] on input at bounding box center [604, 314] width 97 height 11
click at [524, 331] on ul "New Worker Mandatory Fields Email imogenedward333@outlook.com Mobile No 07788 8…" at bounding box center [562, 132] width 182 height 637
click at [586, 441] on button "Register Worker" at bounding box center [581, 437] width 53 height 13
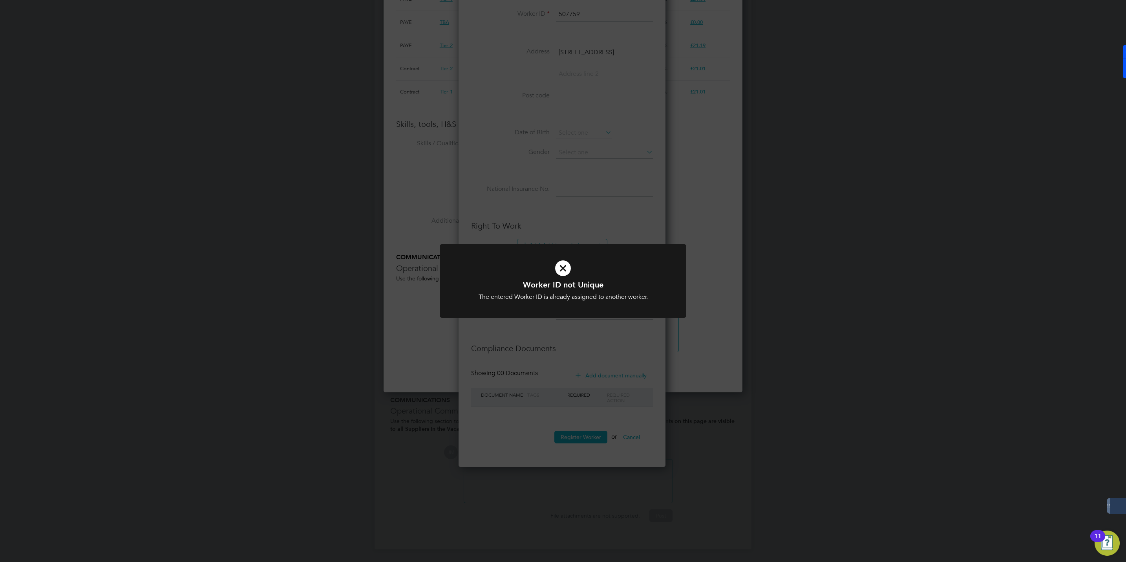
click at [634, 191] on div "Worker ID not Unique The entered Worker ID is already assigned to another worke…" at bounding box center [563, 281] width 1126 height 562
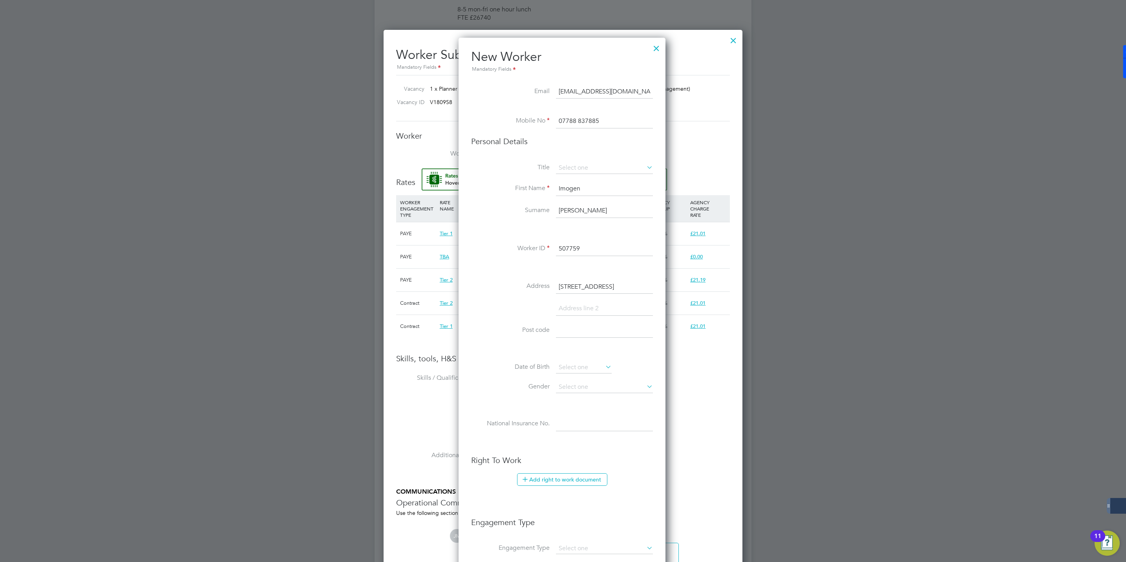
click at [588, 248] on input "507759" at bounding box center [604, 249] width 97 height 14
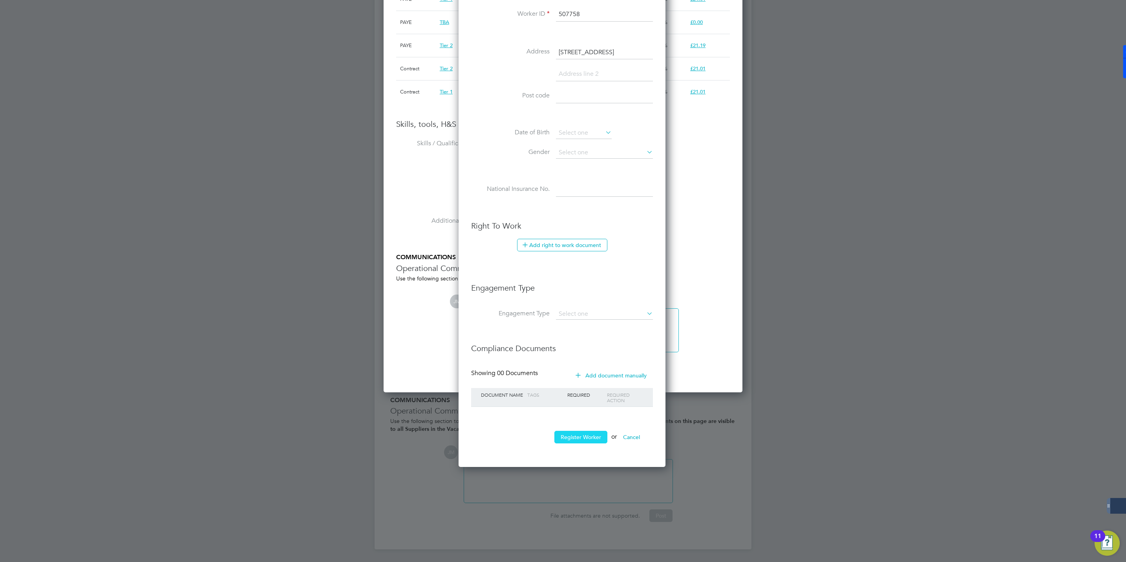
type input "507758"
click at [578, 439] on button "Register Worker" at bounding box center [581, 437] width 53 height 13
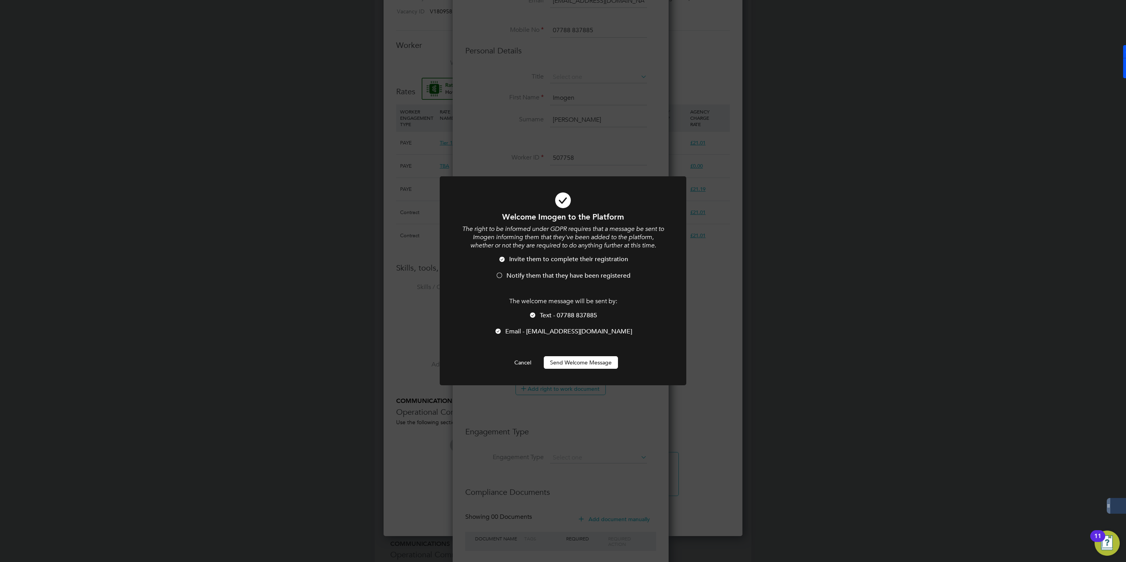
click at [505, 276] on li "Notify them that they have been registered" at bounding box center [563, 280] width 204 height 16
click at [563, 358] on button "Send Welcome Message" at bounding box center [581, 362] width 74 height 13
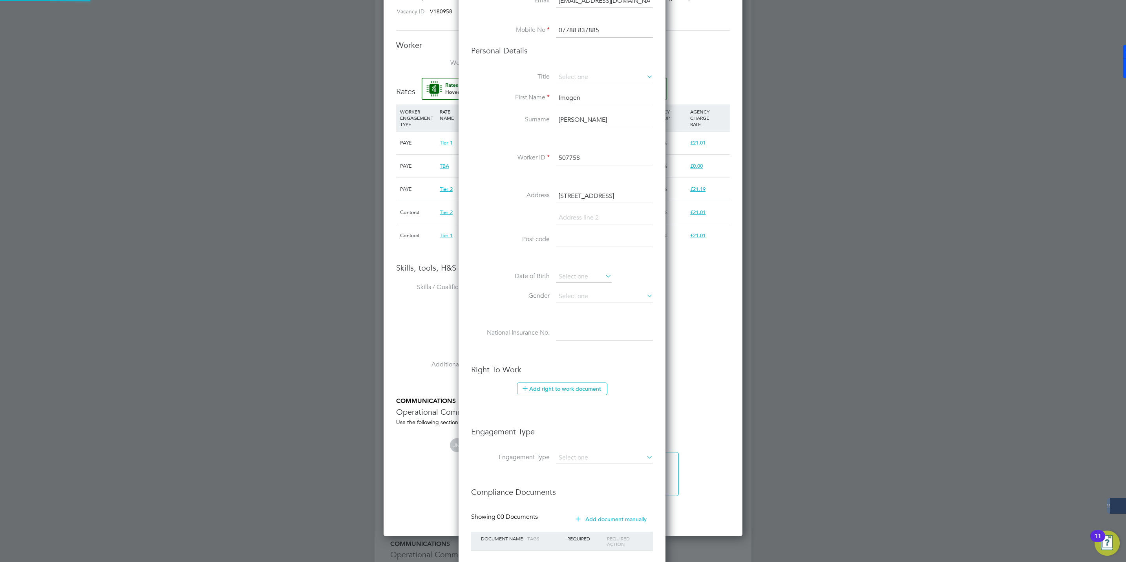
type input "Imogen Edwards (507758)"
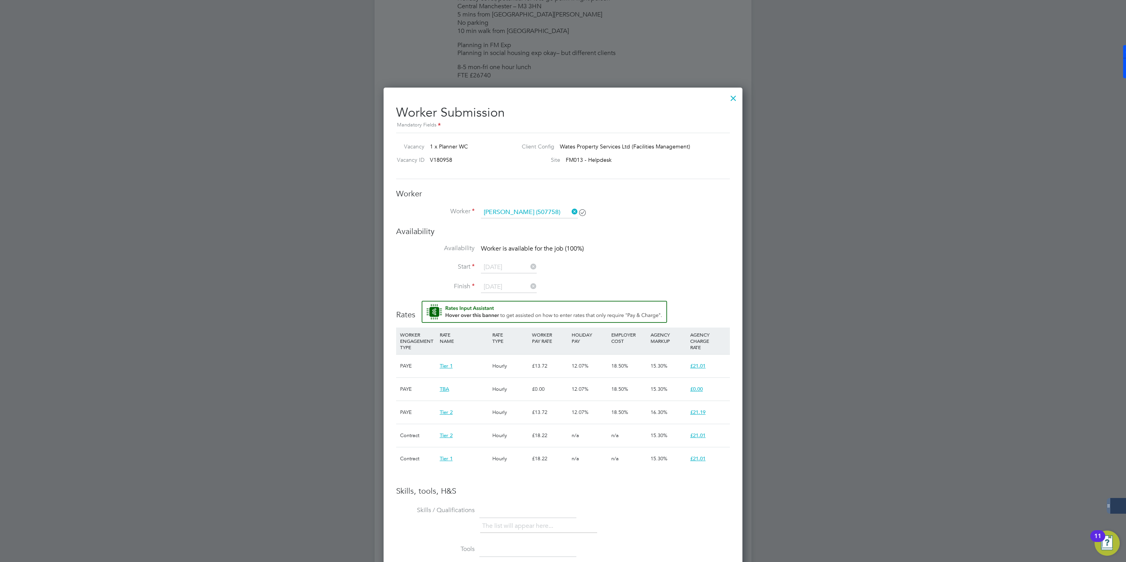
click at [664, 241] on div "Availability Availability Worker is available for the job (100%) Start 29 Sep 2…" at bounding box center [563, 263] width 334 height 75
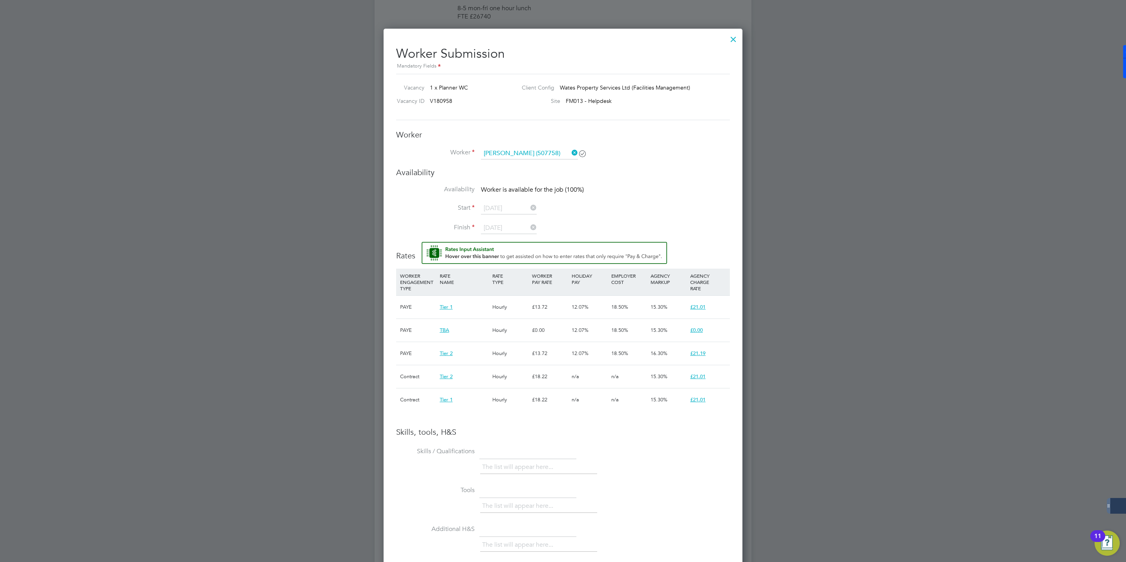
click at [570, 150] on icon at bounding box center [570, 152] width 0 height 11
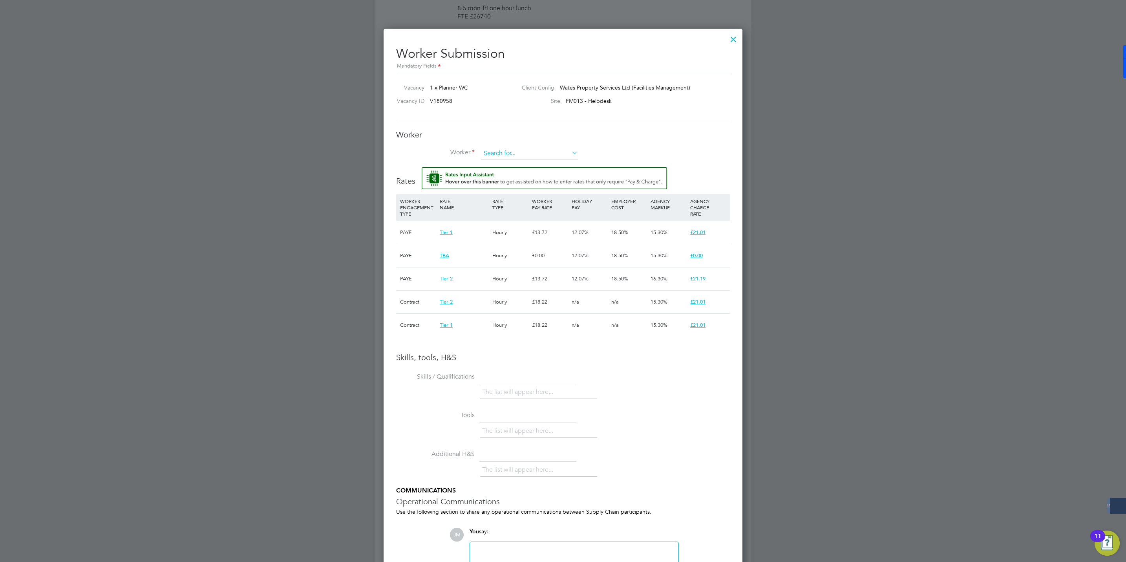
click at [524, 150] on input at bounding box center [529, 154] width 97 height 12
click at [516, 179] on li "Imogen Edwards (507758)" at bounding box center [530, 175] width 98 height 11
type input "Imogen Edwards (507758)"
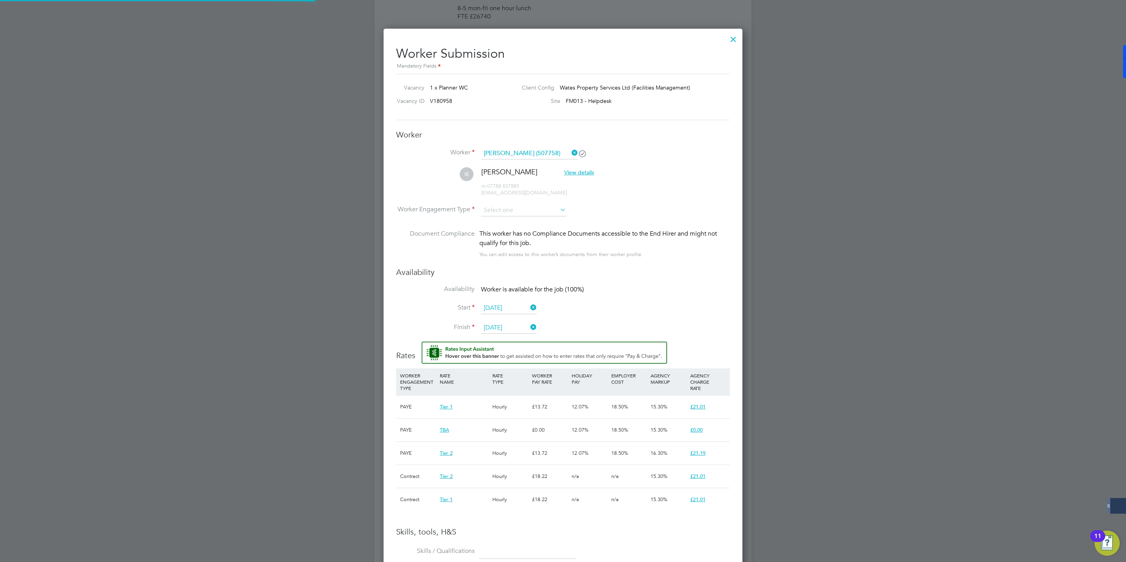
scroll to position [3, 4]
click at [514, 211] on input at bounding box center [523, 211] width 85 height 12
click at [502, 230] on li "PAYE" at bounding box center [524, 232] width 86 height 10
type input "PAYE"
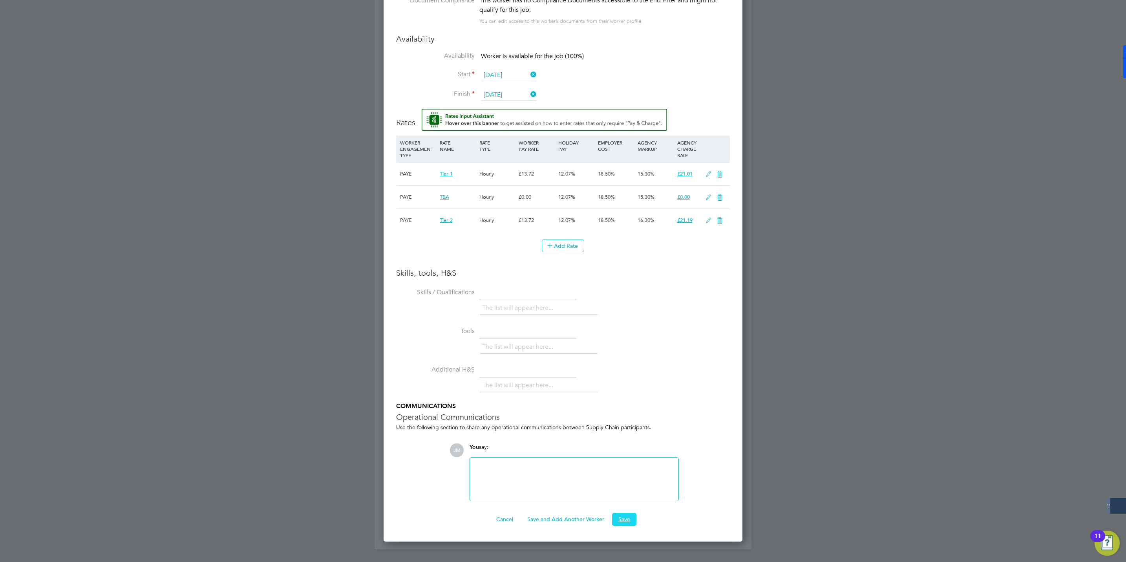
click at [626, 515] on button "Save" at bounding box center [624, 519] width 24 height 13
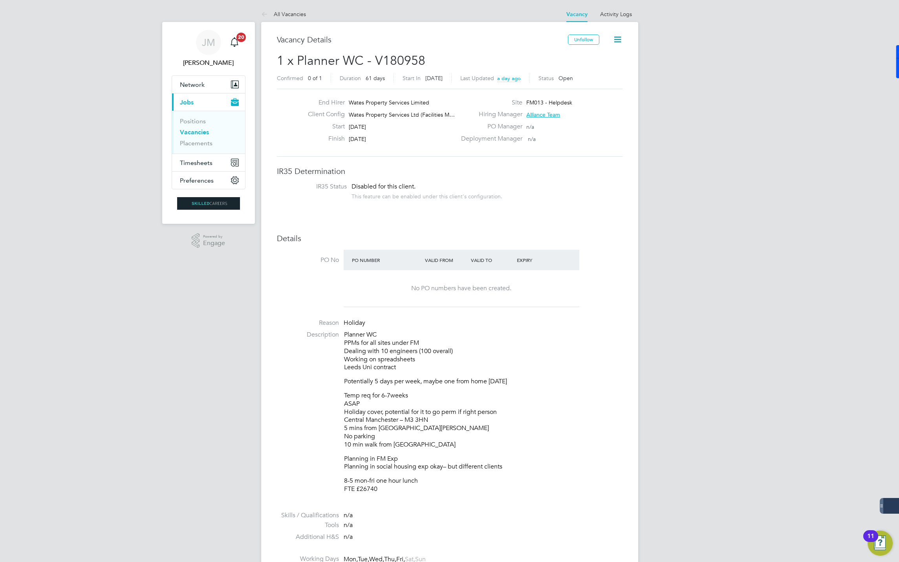
click at [283, 14] on link "All Vacancies" at bounding box center [283, 14] width 45 height 7
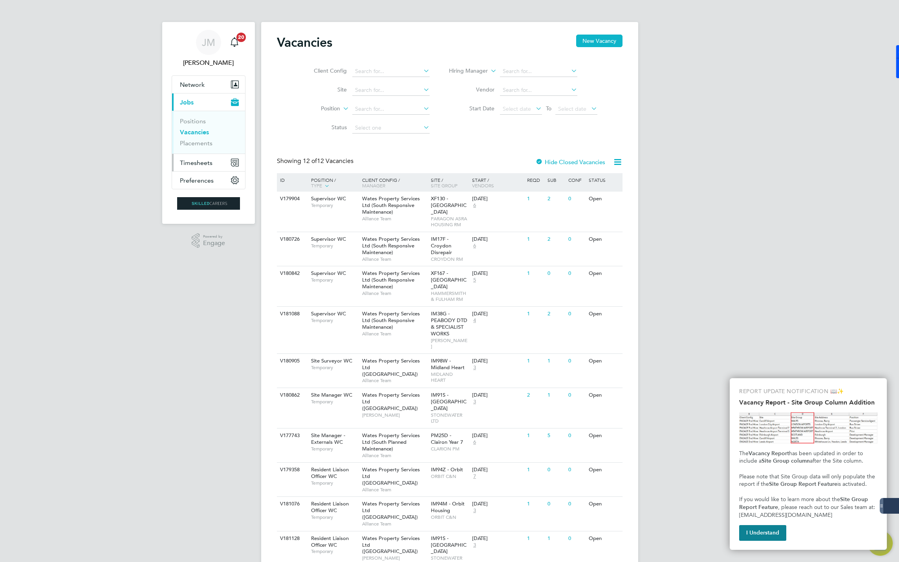
click at [187, 162] on span "Timesheets" at bounding box center [196, 162] width 33 height 7
click at [197, 163] on span "Timesheets" at bounding box center [196, 162] width 33 height 7
click at [198, 139] on link "Timesheets" at bounding box center [196, 138] width 33 height 7
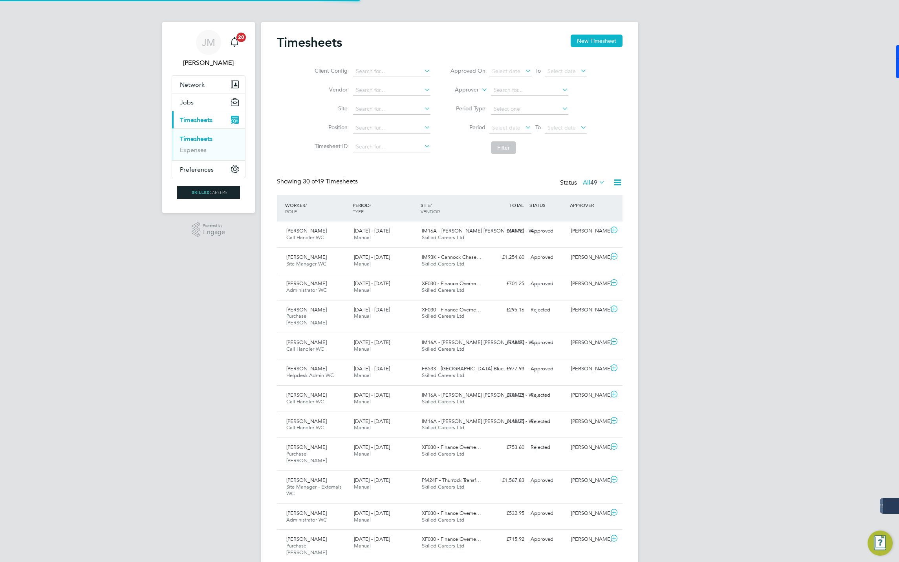
scroll to position [20, 68]
click at [604, 42] on button "New Timesheet" at bounding box center [597, 41] width 52 height 13
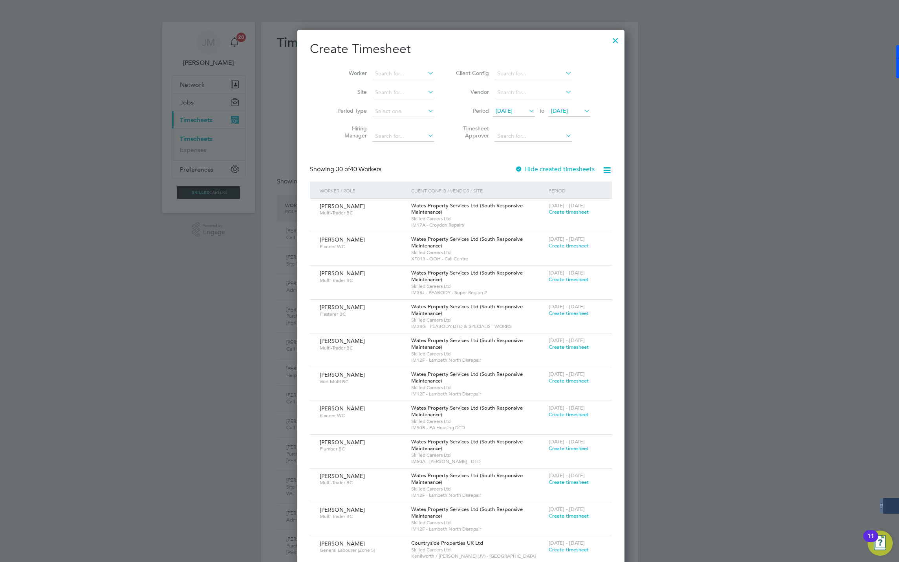
click at [556, 110] on span "[DATE]" at bounding box center [559, 110] width 17 height 7
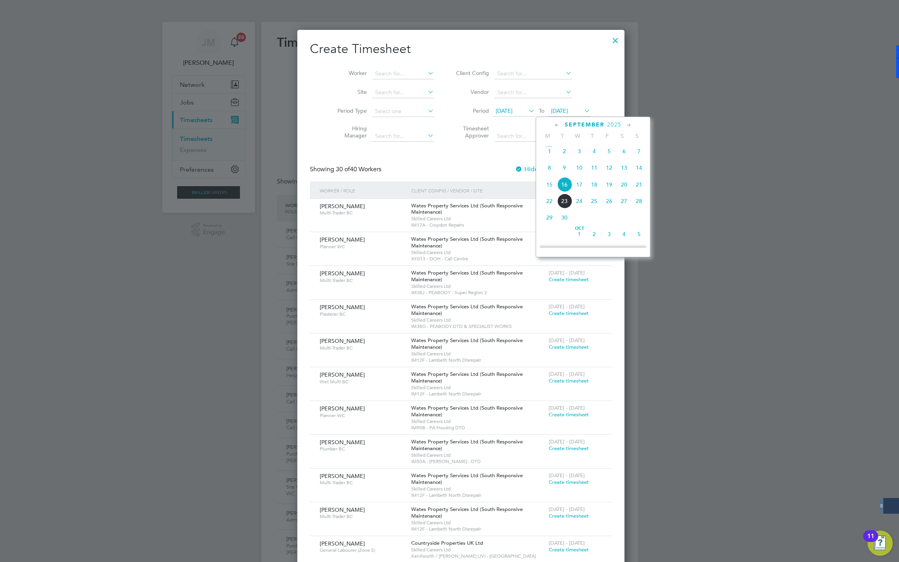
click at [609, 184] on span "19" at bounding box center [609, 184] width 15 height 15
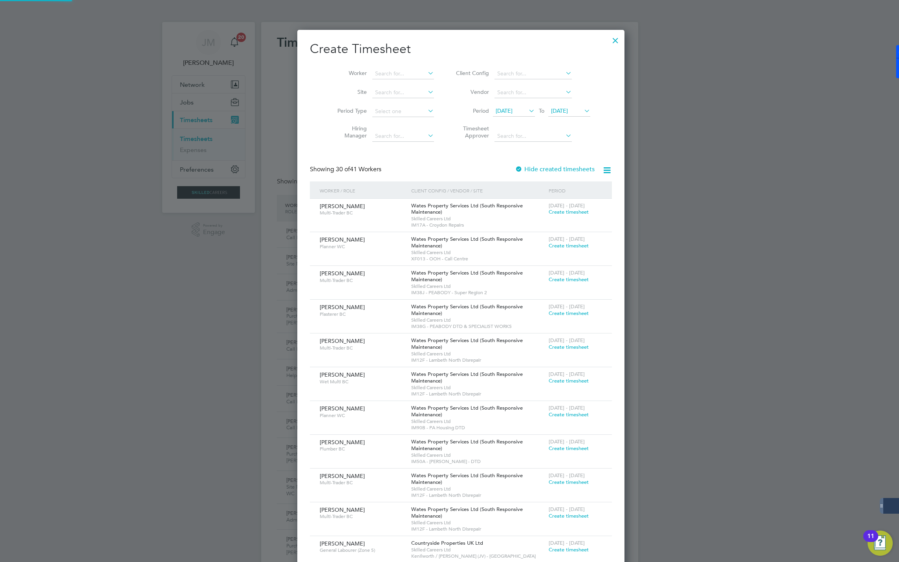
click at [498, 109] on span "[DATE]" at bounding box center [504, 110] width 17 height 7
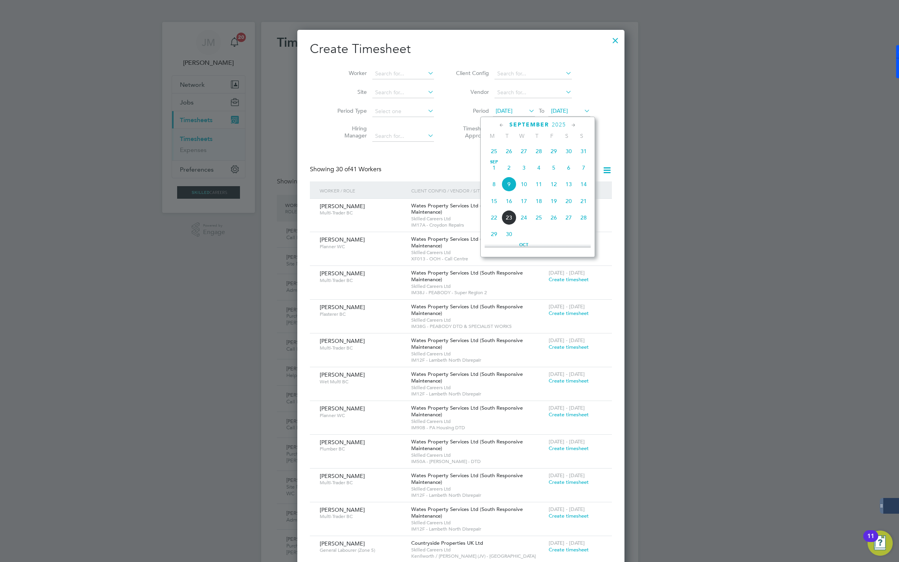
click at [571, 185] on span "13" at bounding box center [568, 184] width 15 height 15
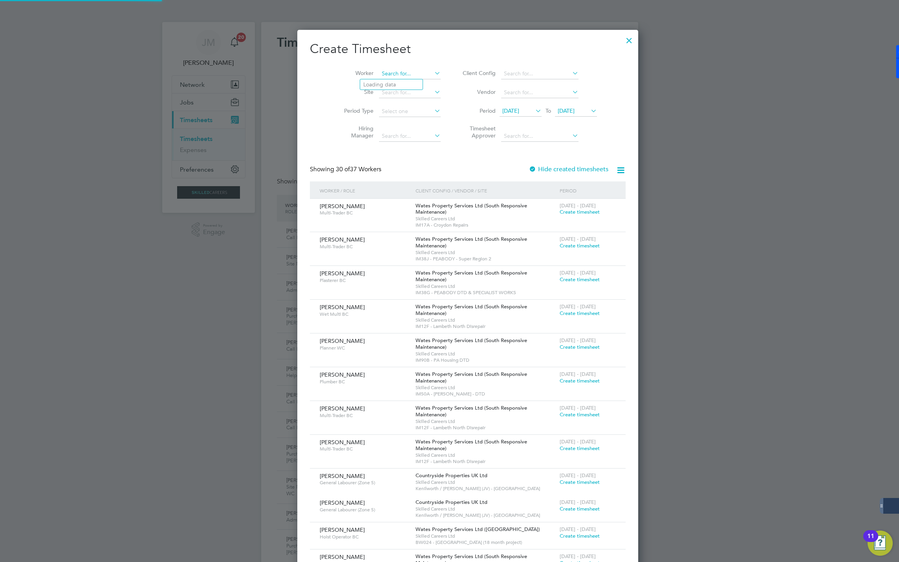
click at [388, 72] on input at bounding box center [410, 73] width 62 height 11
click at [410, 85] on b "Tipp" at bounding box center [416, 84] width 12 height 7
type input "[PERSON_NAME]"
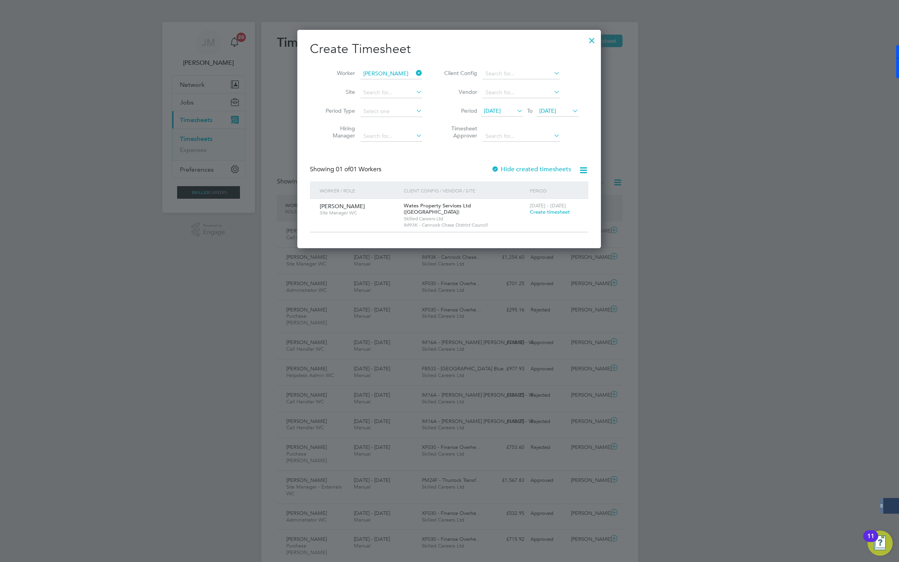
click at [544, 112] on span "[DATE]" at bounding box center [547, 110] width 17 height 7
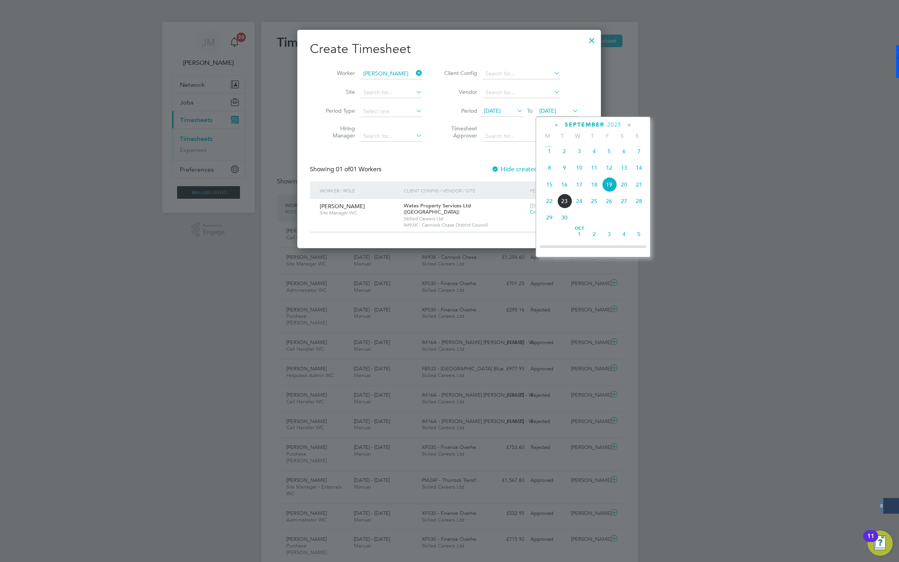
click at [623, 169] on span "13" at bounding box center [624, 167] width 15 height 15
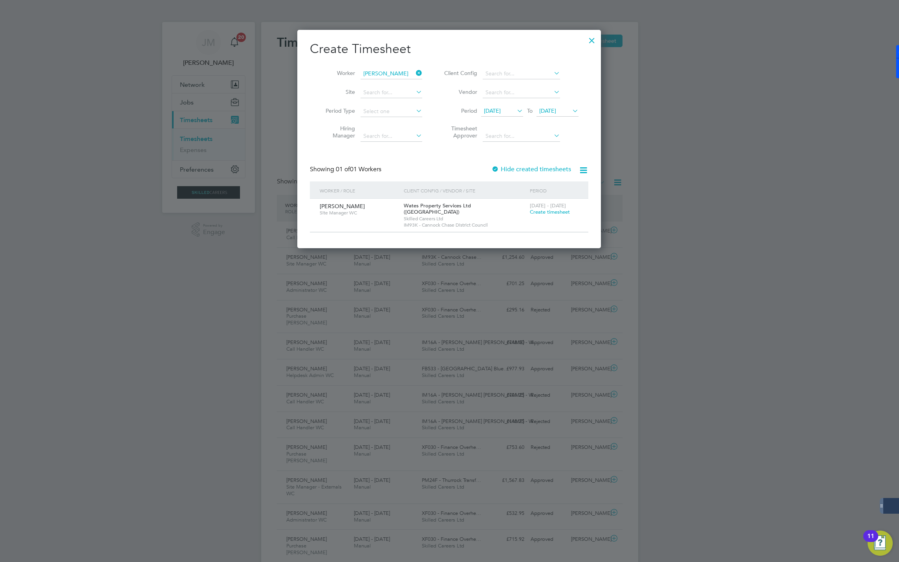
click at [501, 111] on span "[DATE]" at bounding box center [492, 110] width 17 height 7
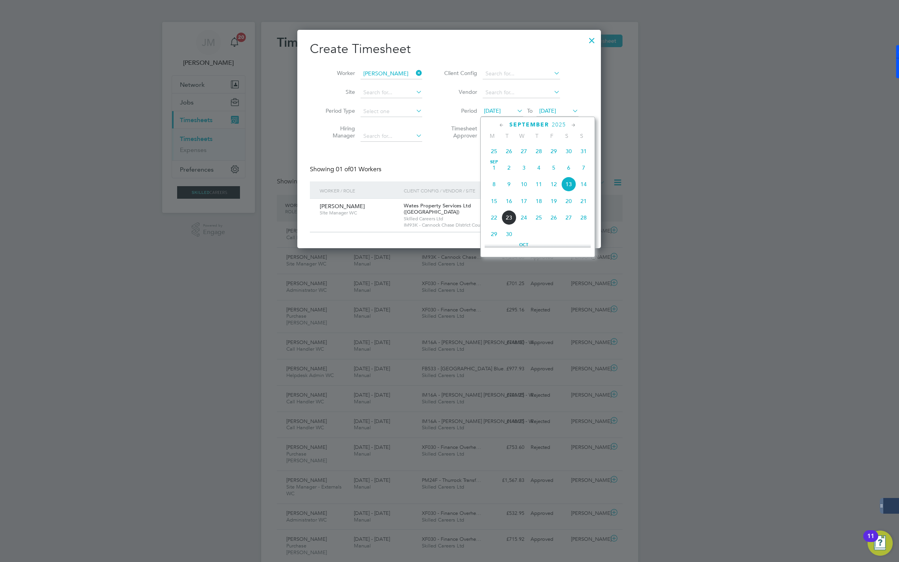
click at [554, 203] on span "19" at bounding box center [553, 201] width 15 height 15
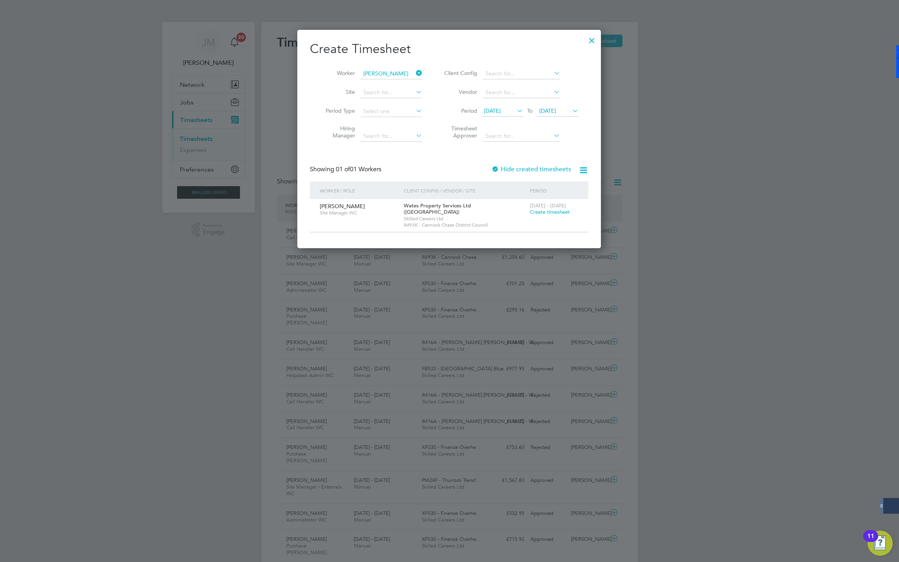
click at [511, 164] on div "Create Timesheet Worker [PERSON_NAME] Site Period Type Hiring Manager Client Co…" at bounding box center [449, 137] width 278 height 192
click at [511, 168] on label "Hide created timesheets" at bounding box center [531, 169] width 80 height 8
click at [551, 114] on span "[DATE]" at bounding box center [547, 110] width 17 height 7
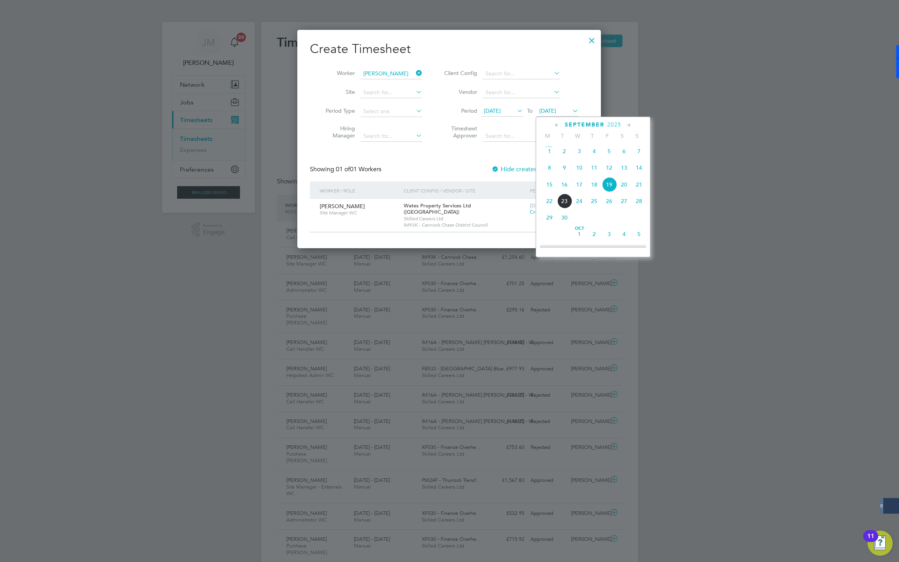
click at [624, 152] on span "6" at bounding box center [624, 151] width 15 height 15
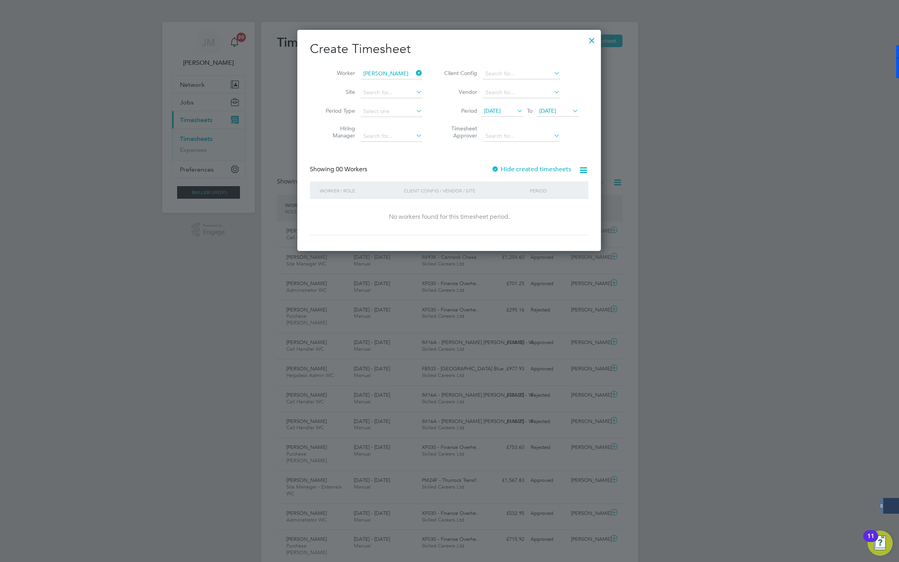
click at [556, 111] on span "[DATE]" at bounding box center [547, 110] width 17 height 7
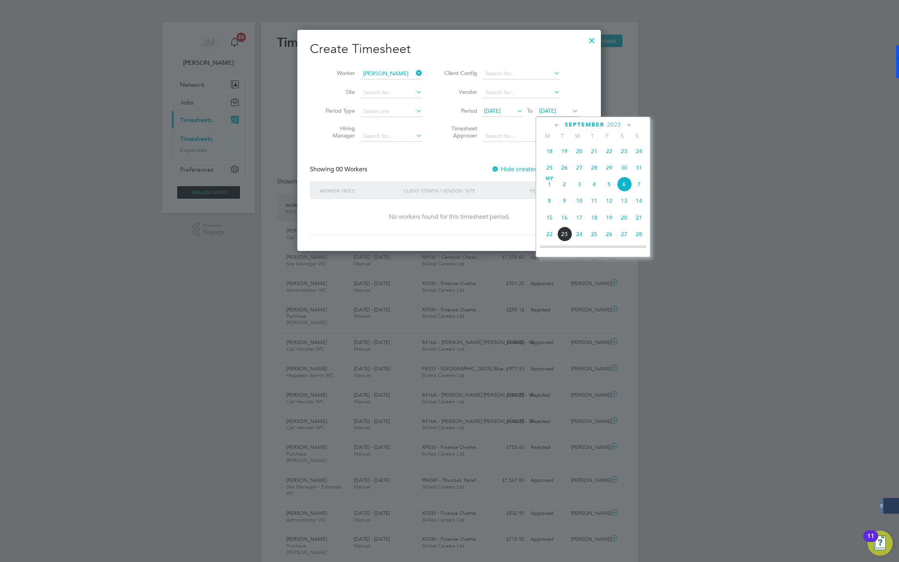
click at [609, 205] on span "12" at bounding box center [609, 200] width 15 height 15
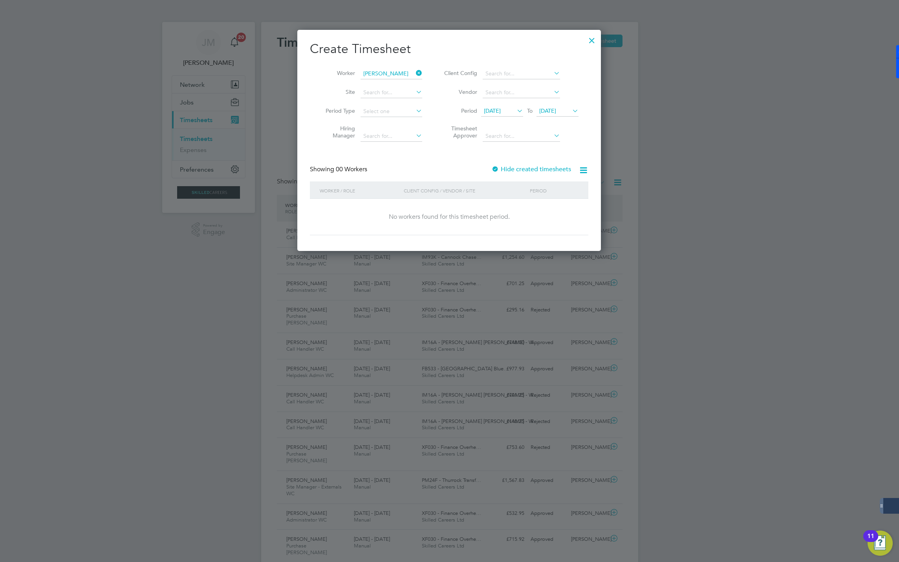
click at [548, 170] on label "Hide created timesheets" at bounding box center [531, 169] width 80 height 8
click at [548, 170] on label "Hide created timesheets" at bounding box center [532, 169] width 78 height 8
click at [559, 215] on span "Timesheet created" at bounding box center [551, 212] width 43 height 7
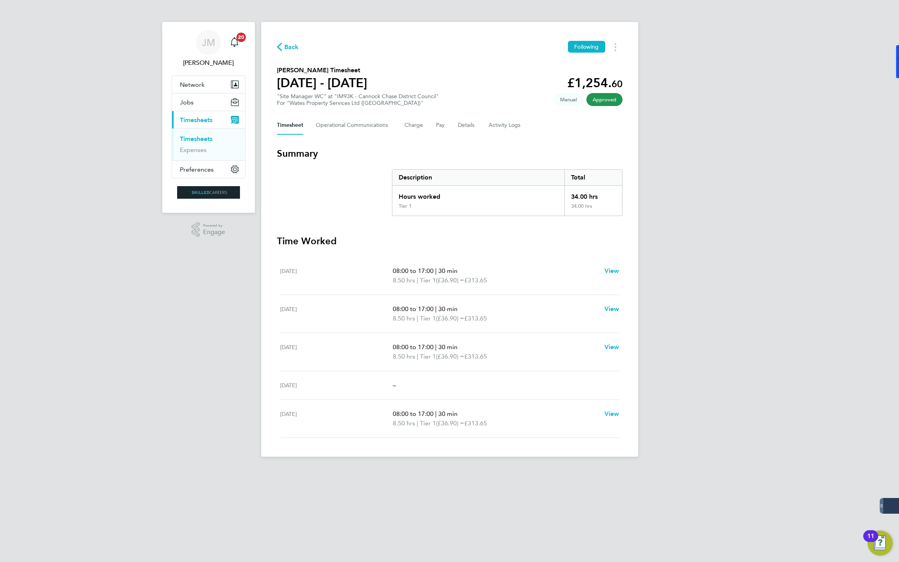
click at [293, 46] on span "Back" at bounding box center [291, 46] width 15 height 9
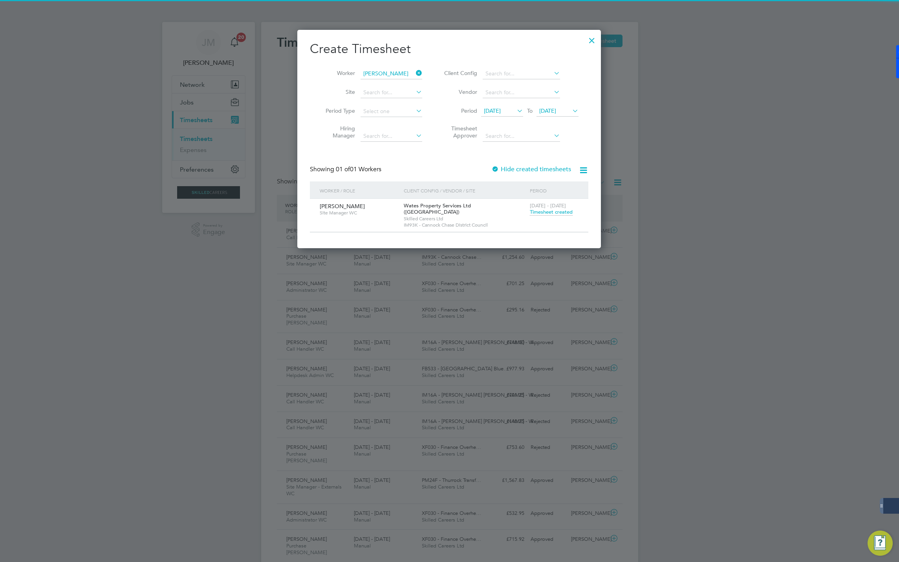
scroll to position [20, 68]
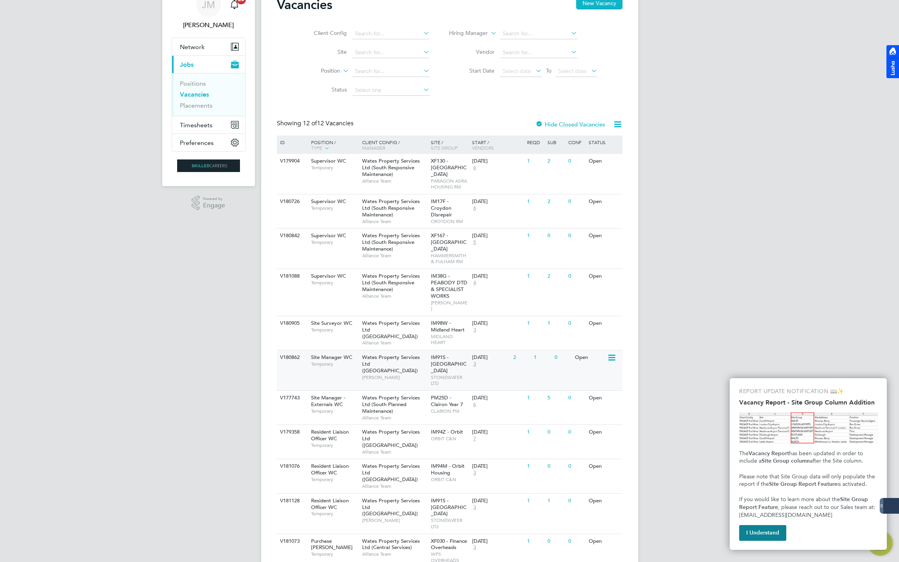
scroll to position [76, 0]
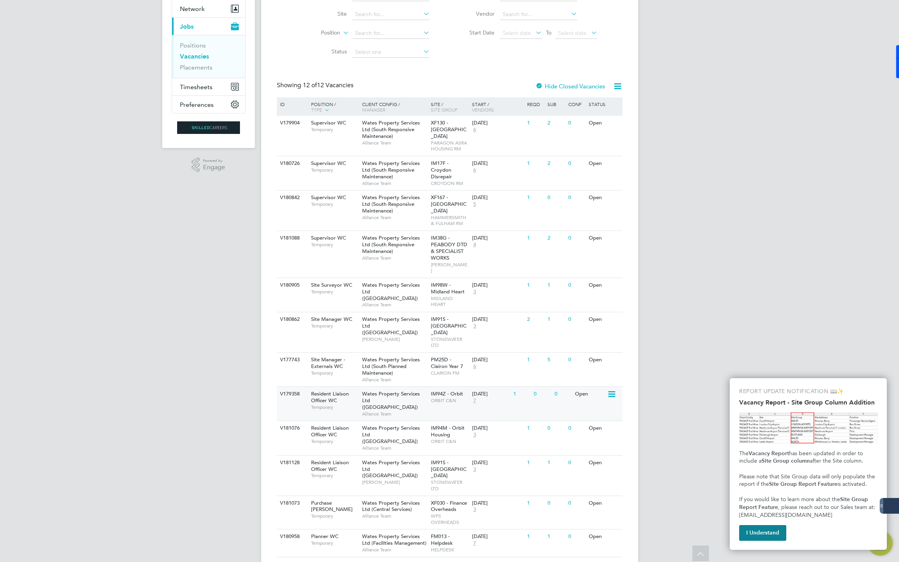
click at [385, 390] on span "Wates Property Services Ltd ([GEOGRAPHIC_DATA])" at bounding box center [391, 400] width 58 height 20
click at [435, 459] on span "IM91S - [GEOGRAPHIC_DATA]" at bounding box center [449, 469] width 36 height 20
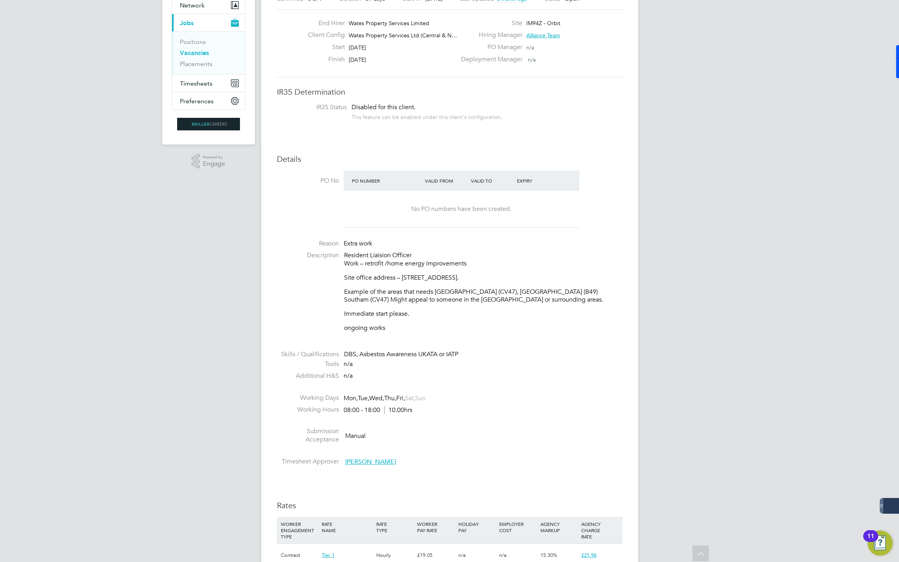
scroll to position [59, 0]
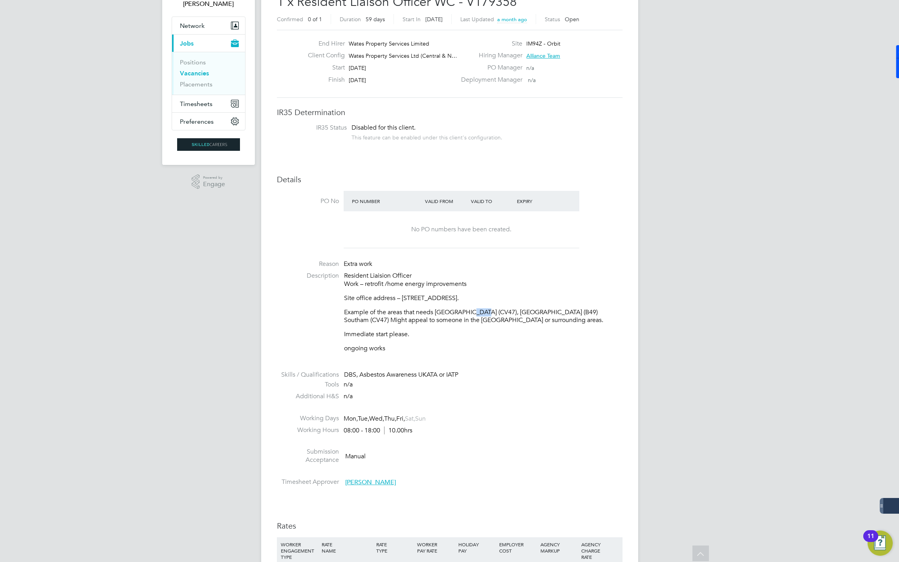
drag, startPoint x: 464, startPoint y: 311, endPoint x: 478, endPoint y: 311, distance: 14.1
click at [478, 311] on p "Example of the areas that needs [GEOGRAPHIC_DATA] (CV47), [GEOGRAPHIC_DATA] (B4…" at bounding box center [483, 316] width 278 height 16
drag, startPoint x: 478, startPoint y: 311, endPoint x: 417, endPoint y: 318, distance: 61.7
click at [417, 318] on p "Example of the areas that needs [GEOGRAPHIC_DATA] (CV47), [GEOGRAPHIC_DATA] (B4…" at bounding box center [483, 316] width 278 height 16
drag, startPoint x: 417, startPoint y: 318, endPoint x: 326, endPoint y: 310, distance: 91.1
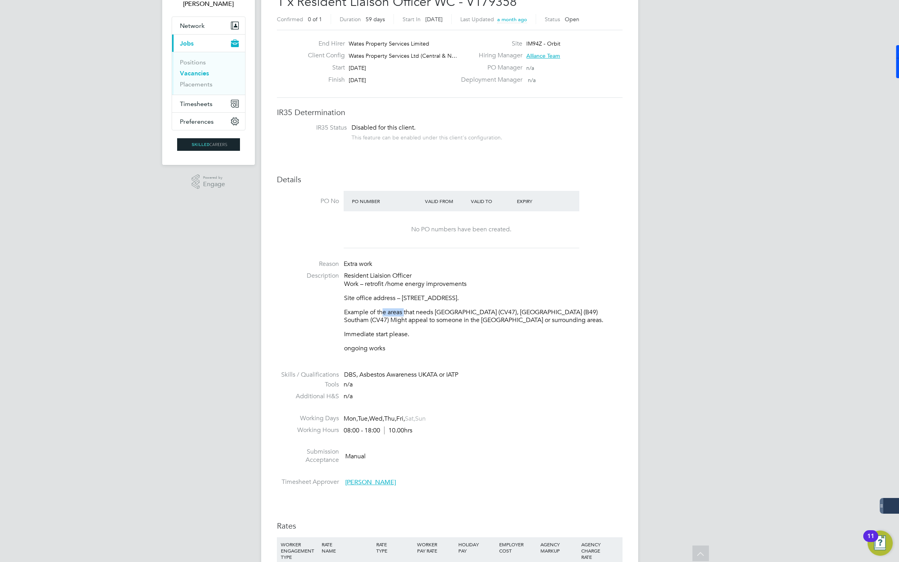
click at [326, 310] on li "Description Resident Liaision Officer Work – retrofit /home energy improvements…" at bounding box center [450, 316] width 346 height 89
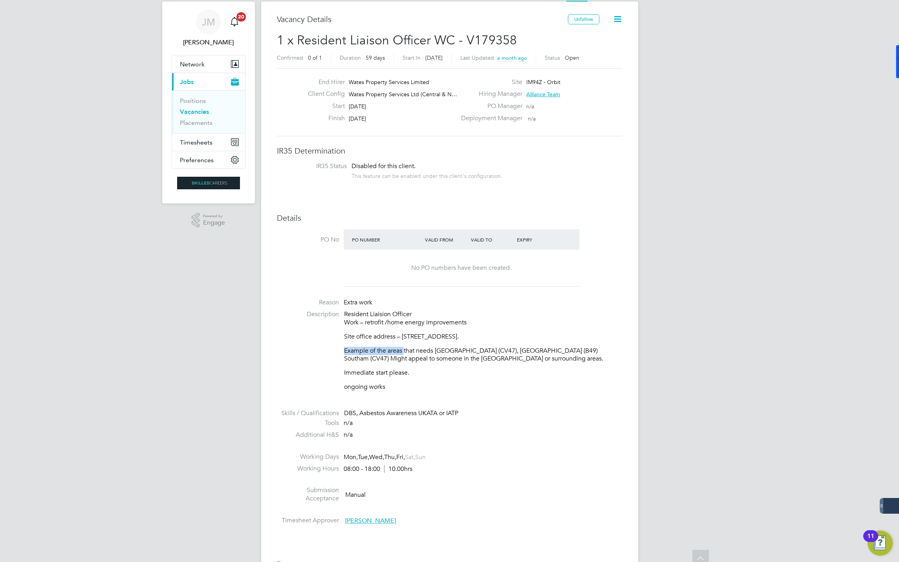
scroll to position [0, 0]
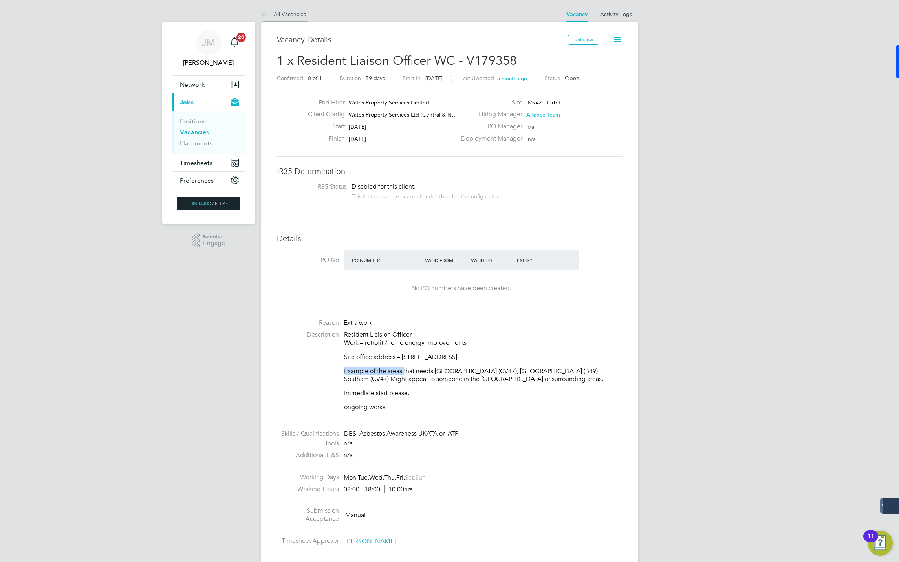
click at [296, 11] on link "All Vacancies" at bounding box center [283, 14] width 45 height 7
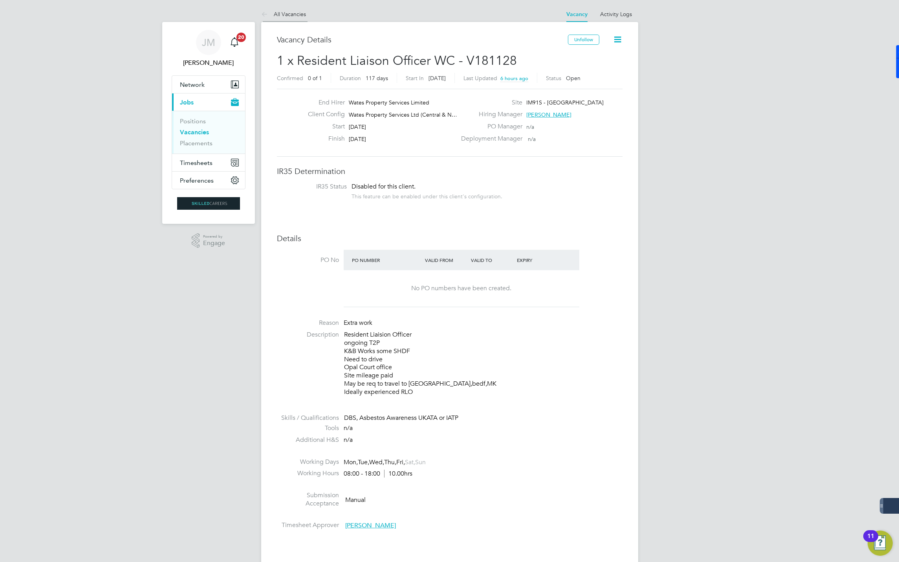
drag, startPoint x: 283, startPoint y: 2, endPoint x: 283, endPoint y: 6, distance: 4.3
click at [283, 6] on app-barbie "All Vacancies Vacancy Activity Logs Vacancy Activity Logs All Vacancies Vacancy…" at bounding box center [449, 567] width 377 height 1134
drag, startPoint x: 283, startPoint y: 6, endPoint x: 286, endPoint y: 11, distance: 5.3
click at [286, 10] on li "All Vacancies" at bounding box center [283, 14] width 45 height 16
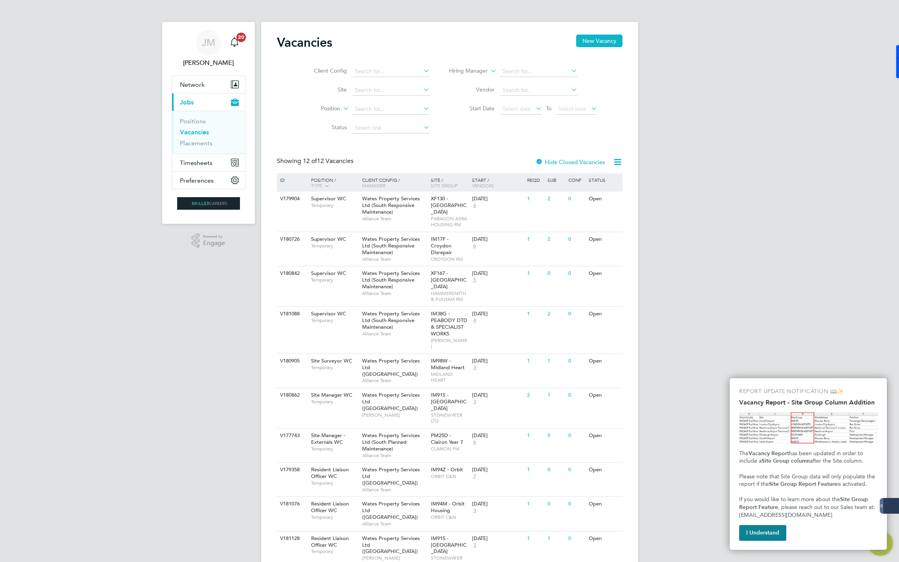
click at [726, 251] on div "JM Jack McMurray Notifications 20 Applications: Network Businesses Sites Worker…" at bounding box center [449, 330] width 899 height 661
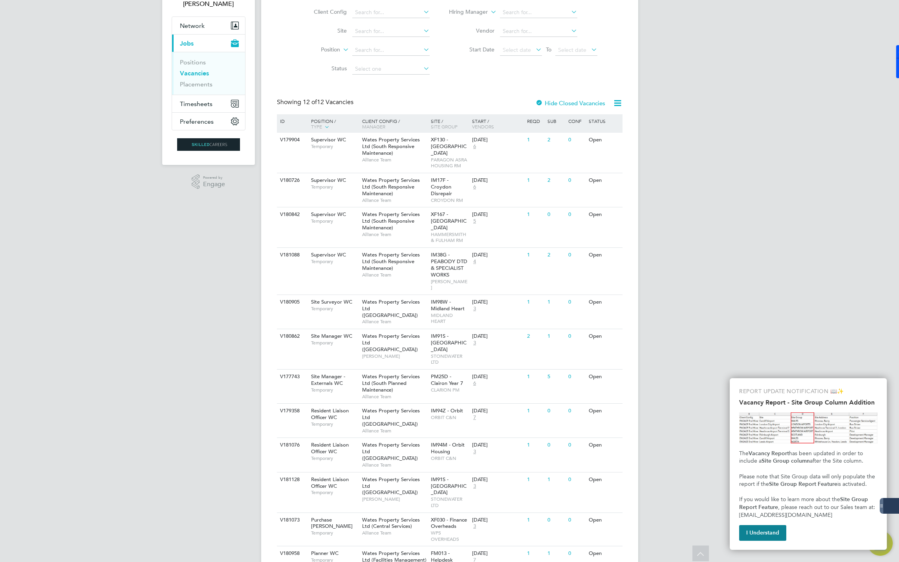
scroll to position [76, 0]
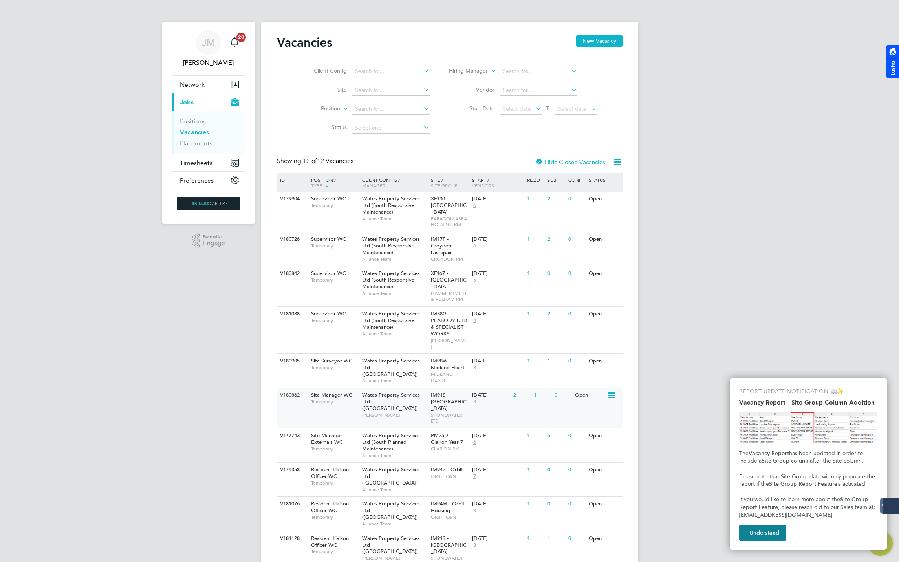
scroll to position [59, 0]
